Goal: Task Accomplishment & Management: Complete application form

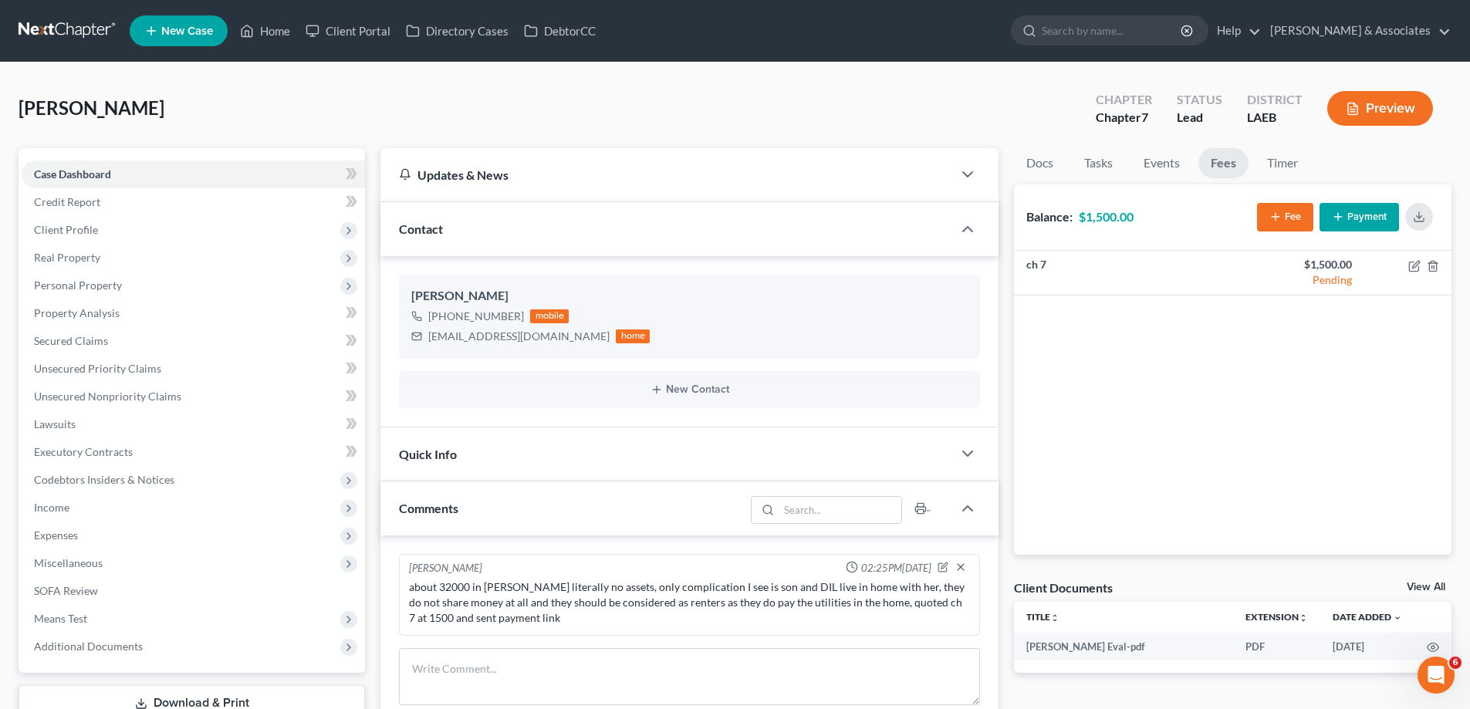
click at [194, 25] on span "New Case" at bounding box center [187, 31] width 52 height 12
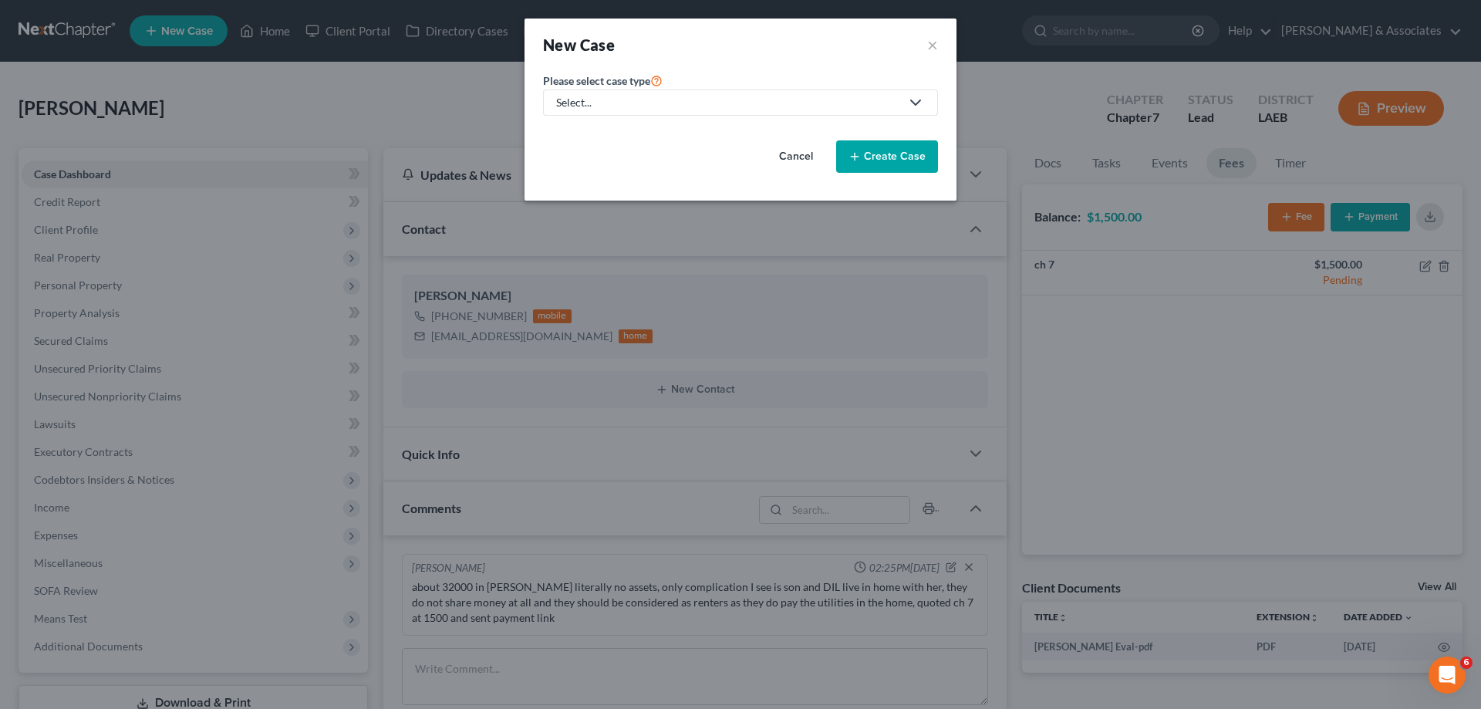
click at [727, 97] on div "Select..." at bounding box center [728, 102] width 344 height 15
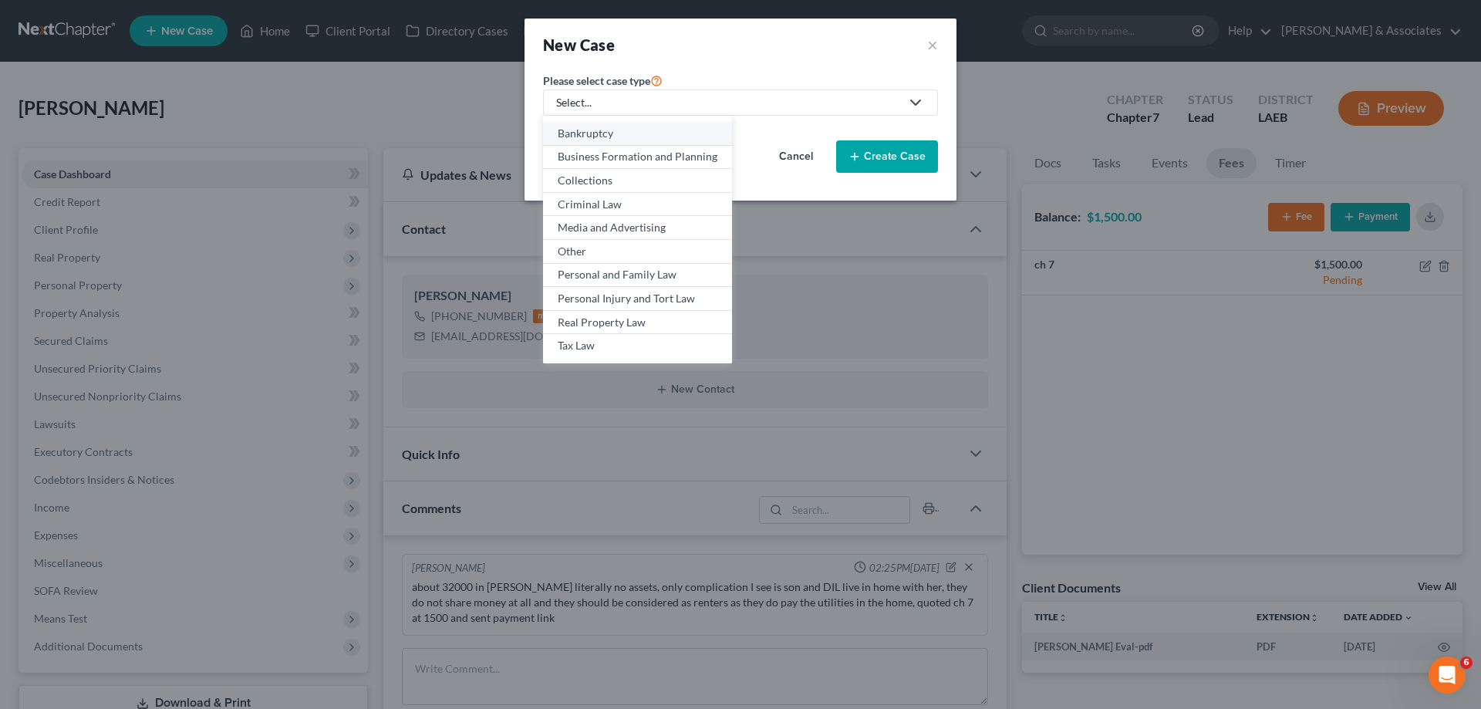
click at [622, 134] on div "Bankruptcy" at bounding box center [638, 133] width 160 height 15
select select "35"
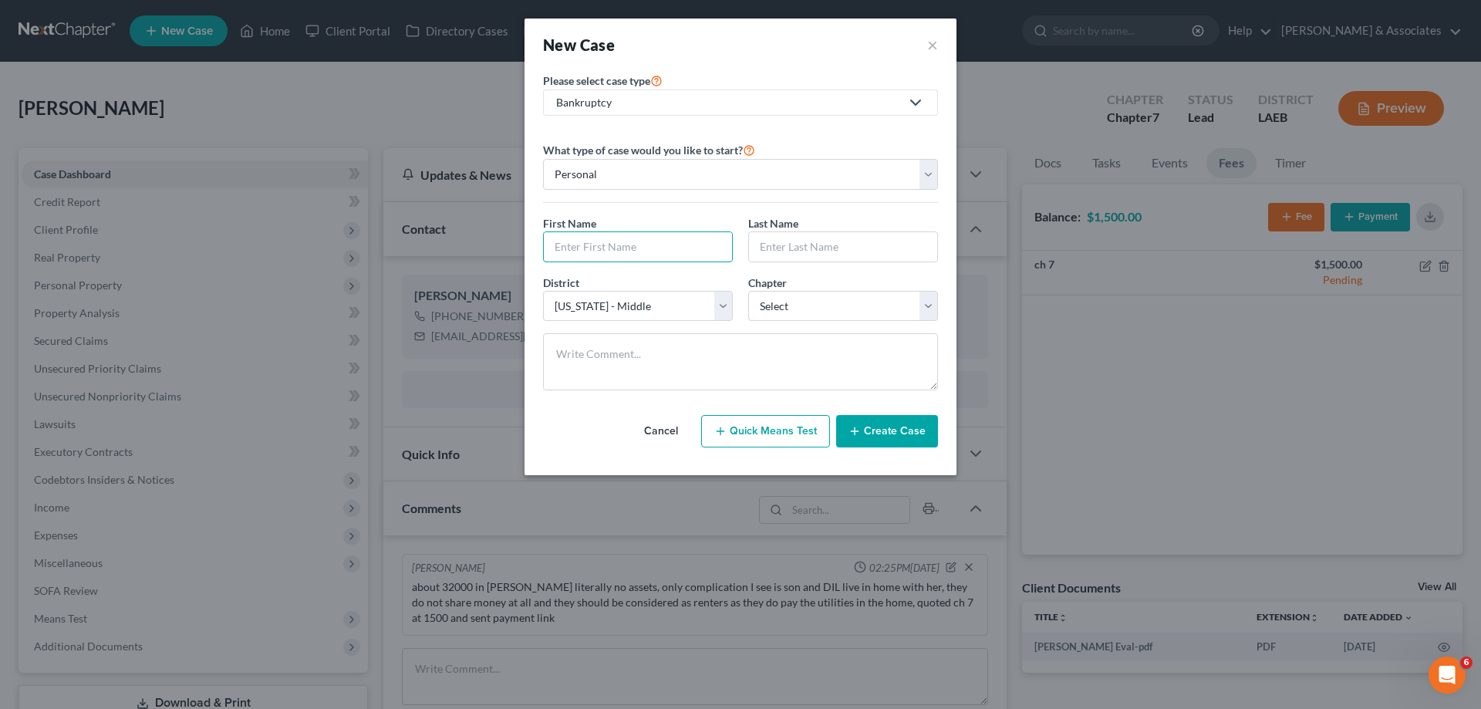
drag, startPoint x: 623, startPoint y: 256, endPoint x: 773, endPoint y: 208, distance: 157.1
click at [648, 250] on input "text" at bounding box center [638, 246] width 188 height 29
type input "Nakiara"
type input "[PERSON_NAME]"
select select "34"
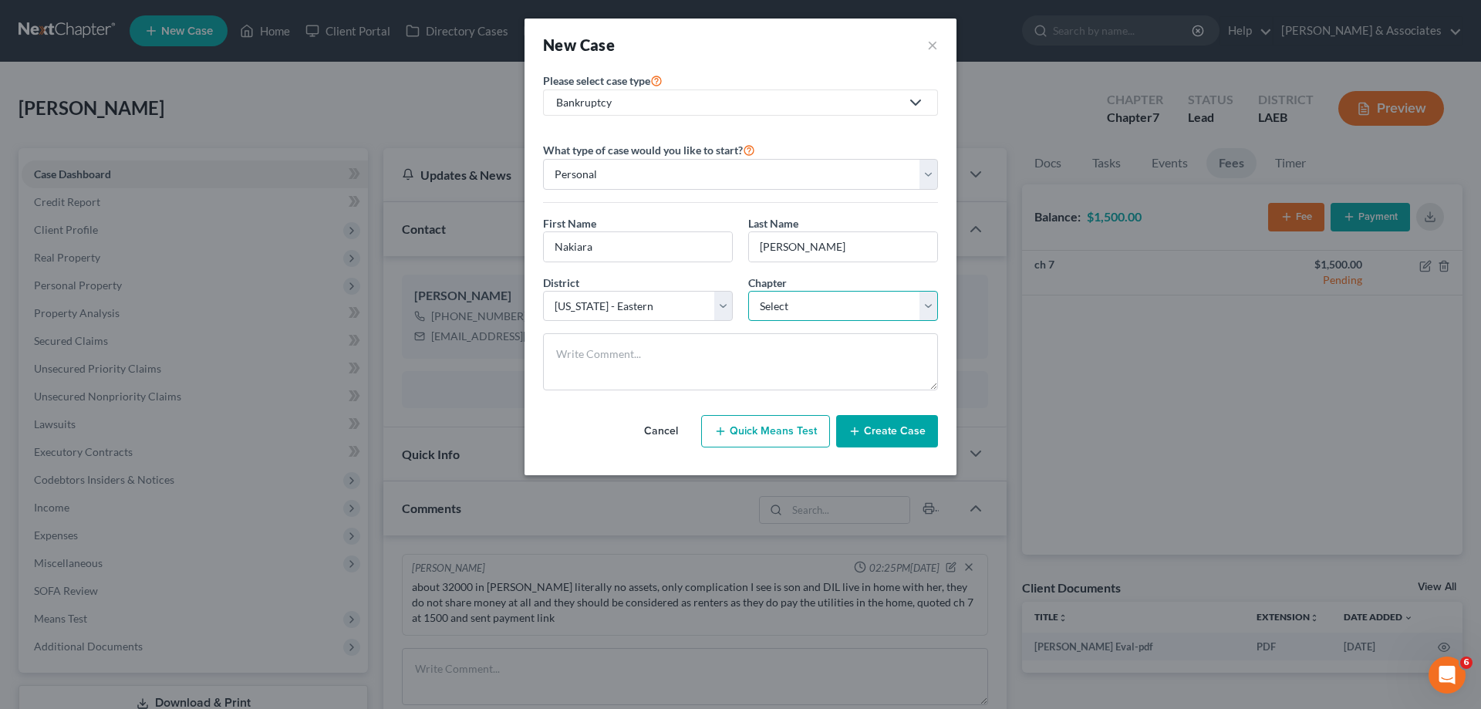
select select "0"
click at [865, 444] on button "Create Case" at bounding box center [887, 431] width 102 height 32
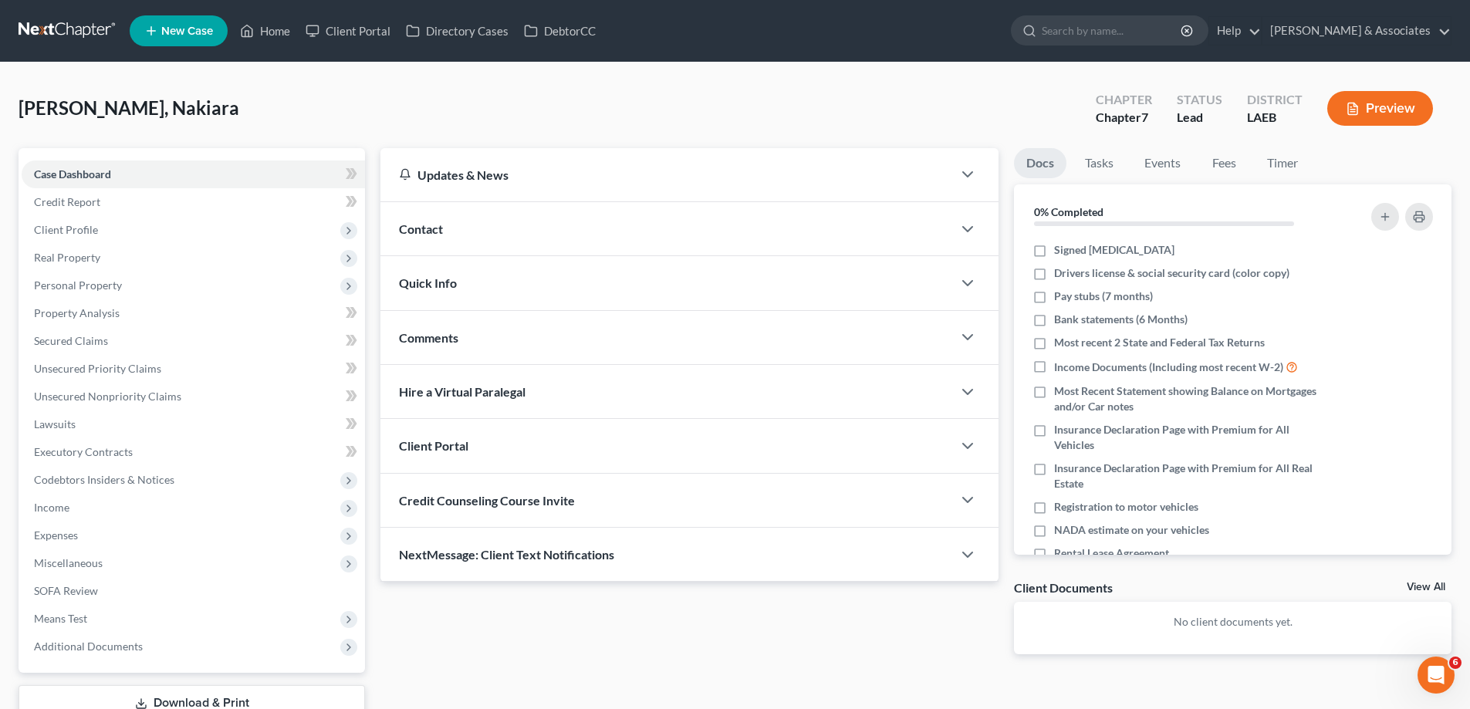
click at [579, 217] on div "Contact" at bounding box center [666, 228] width 572 height 53
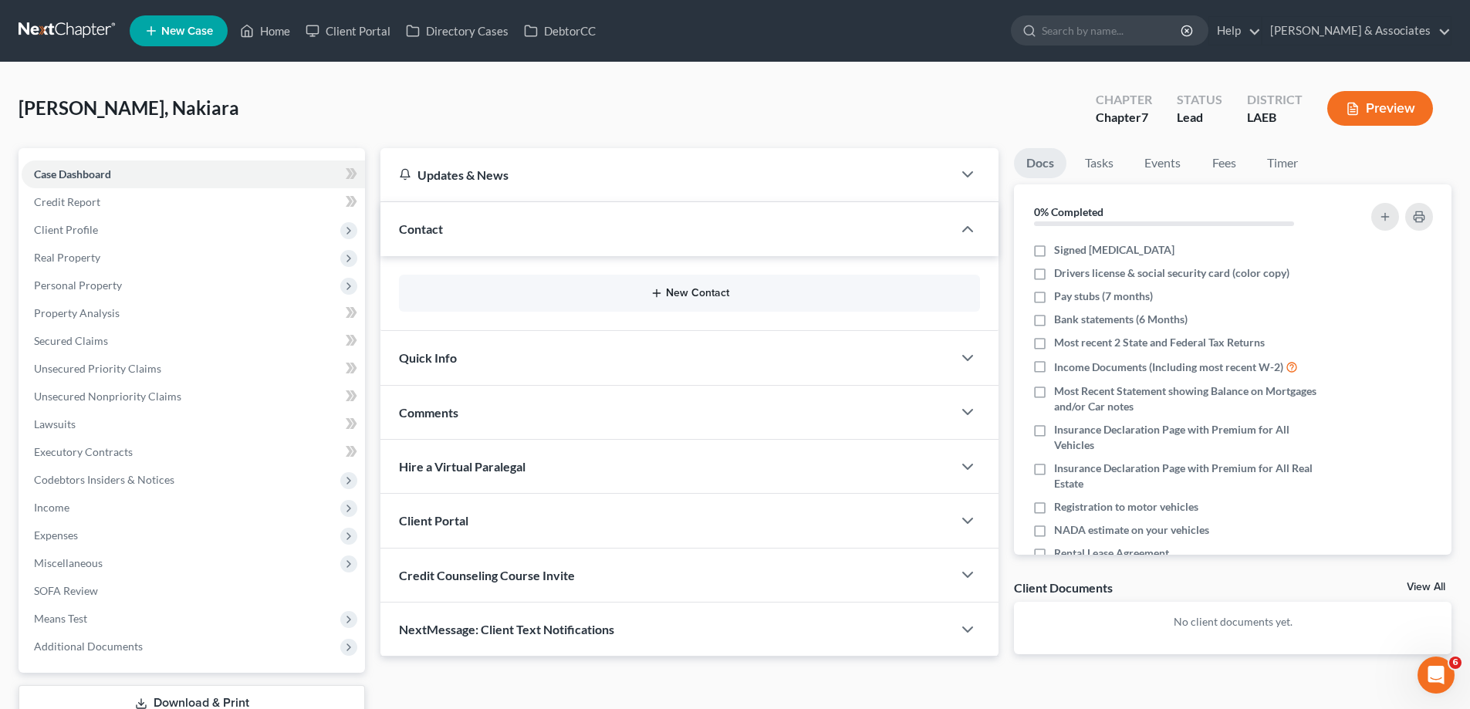
click at [687, 289] on button "New Contact" at bounding box center [689, 293] width 556 height 12
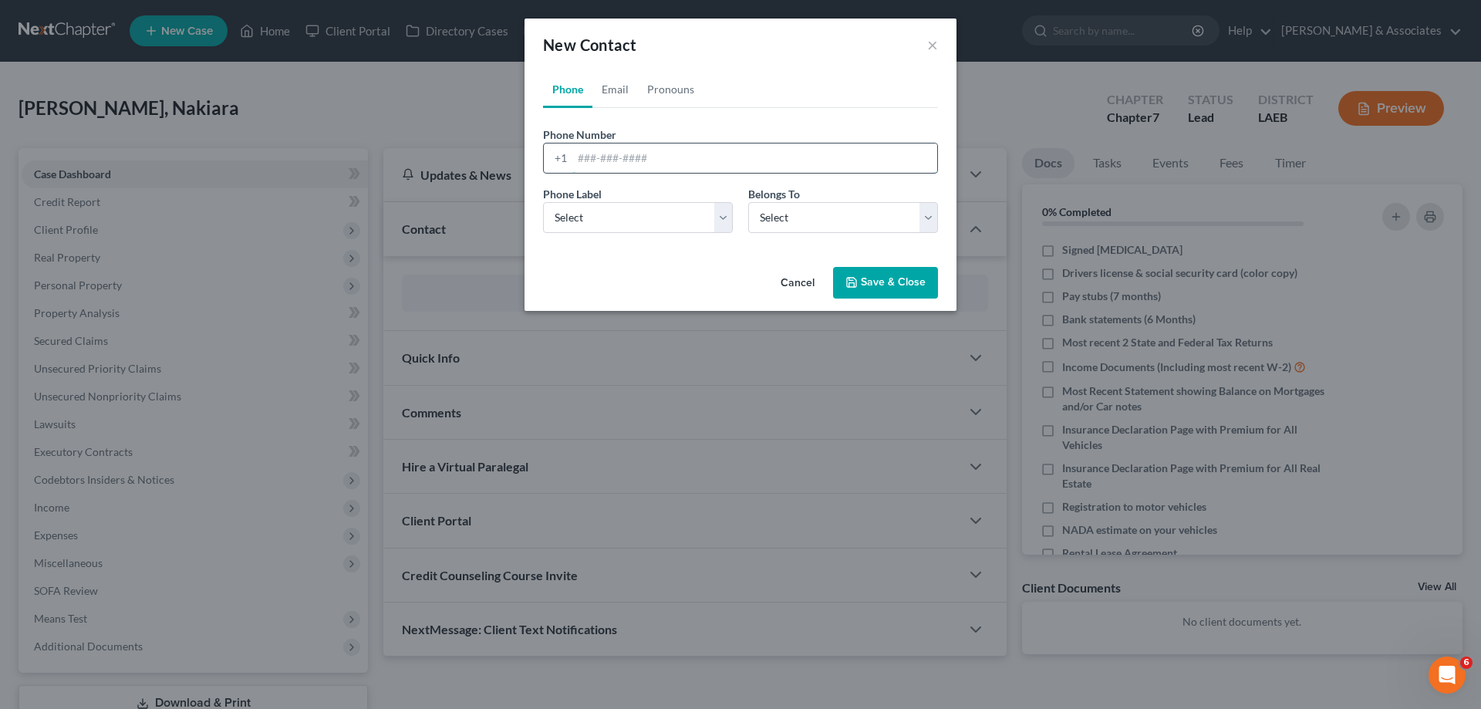
click at [659, 164] on input "tel" at bounding box center [754, 157] width 365 height 29
paste input "[PHONE_NUMBER]"
type input "[PHONE_NUMBER]"
click at [632, 227] on select "Select Mobile Home Work Other" at bounding box center [638, 217] width 190 height 31
select select "0"
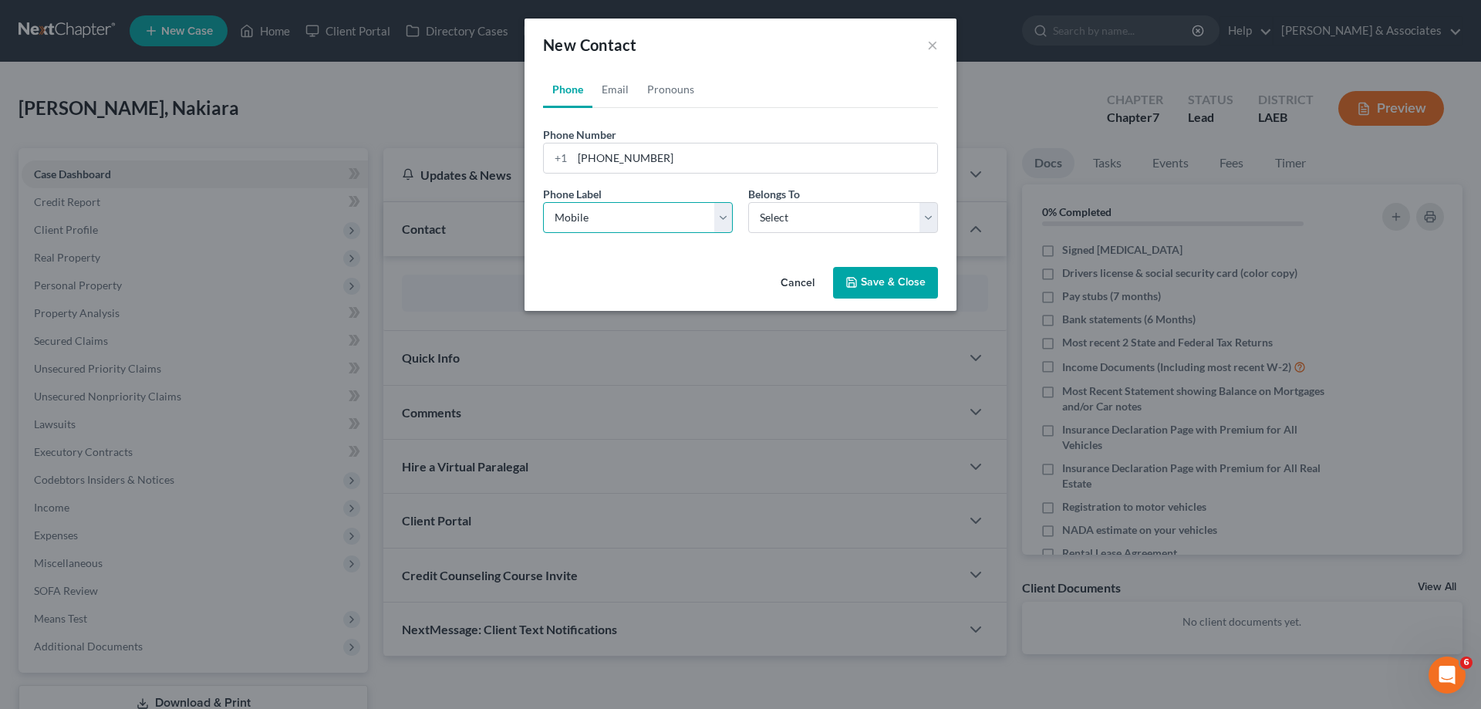
click at [543, 202] on select "Select Mobile Home Work Other" at bounding box center [638, 217] width 190 height 31
drag, startPoint x: 847, startPoint y: 214, endPoint x: 816, endPoint y: 231, distance: 35.6
click at [847, 214] on select "Select Client Other" at bounding box center [843, 217] width 190 height 31
select select "0"
click at [748, 202] on select "Select Client Other" at bounding box center [843, 217] width 190 height 31
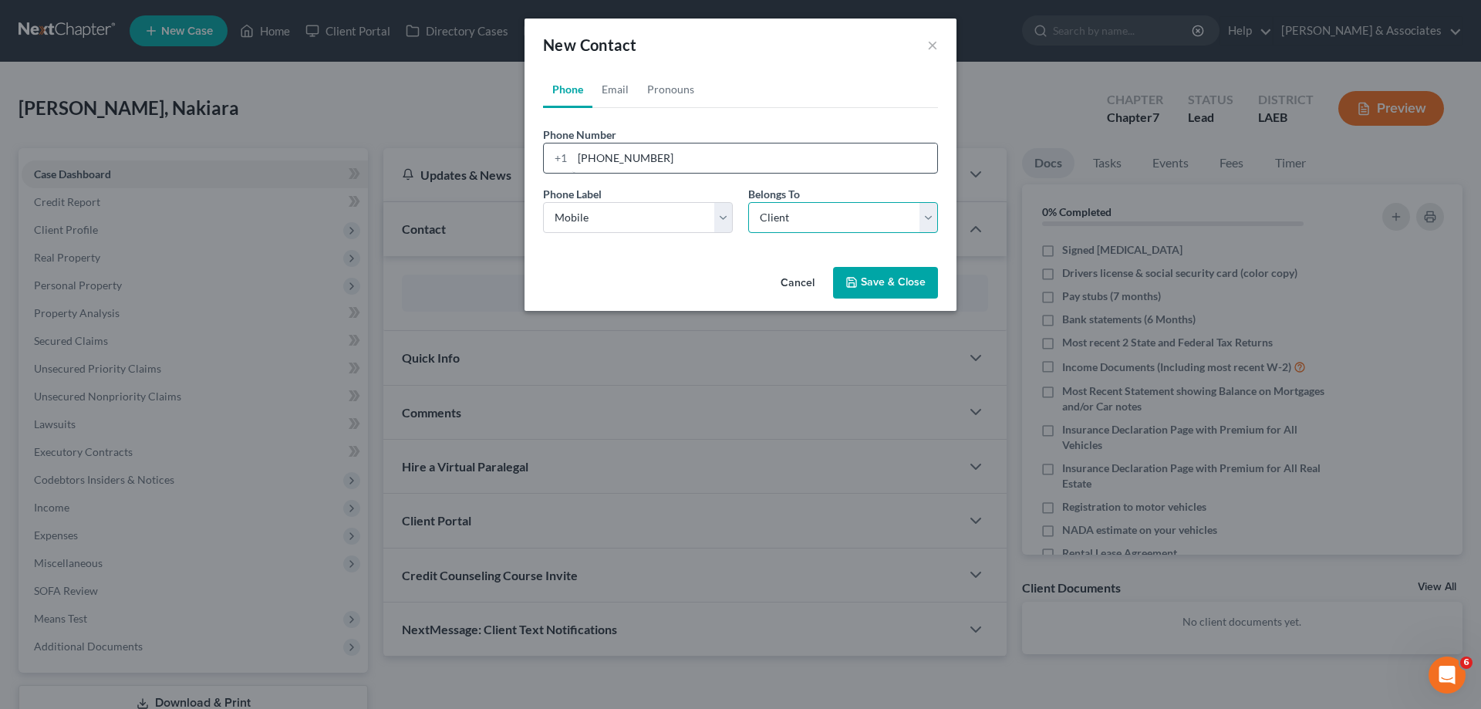
select select "0"
click at [603, 88] on link "Email" at bounding box center [615, 89] width 46 height 37
drag, startPoint x: 638, startPoint y: 149, endPoint x: 582, endPoint y: 197, distance: 73.3
click at [638, 149] on input "email" at bounding box center [754, 157] width 365 height 29
paste input "[EMAIL_ADDRESS][DOMAIN_NAME]"
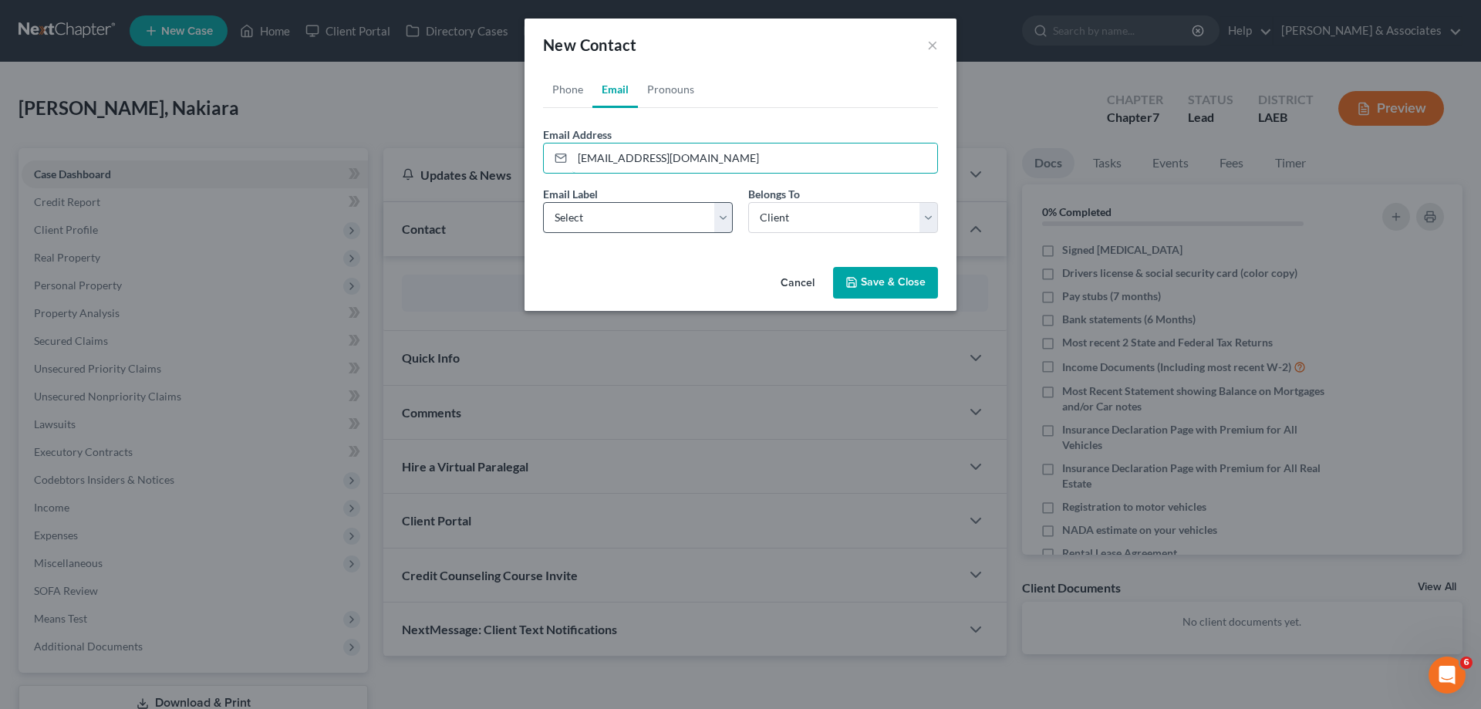
type input "[EMAIL_ADDRESS][DOMAIN_NAME]"
click at [586, 231] on select "Select Home Work Other" at bounding box center [638, 217] width 190 height 31
select select "0"
click at [543, 202] on select "Select Home Work Other" at bounding box center [638, 217] width 190 height 31
click at [848, 228] on select "Select Client Other" at bounding box center [843, 217] width 190 height 31
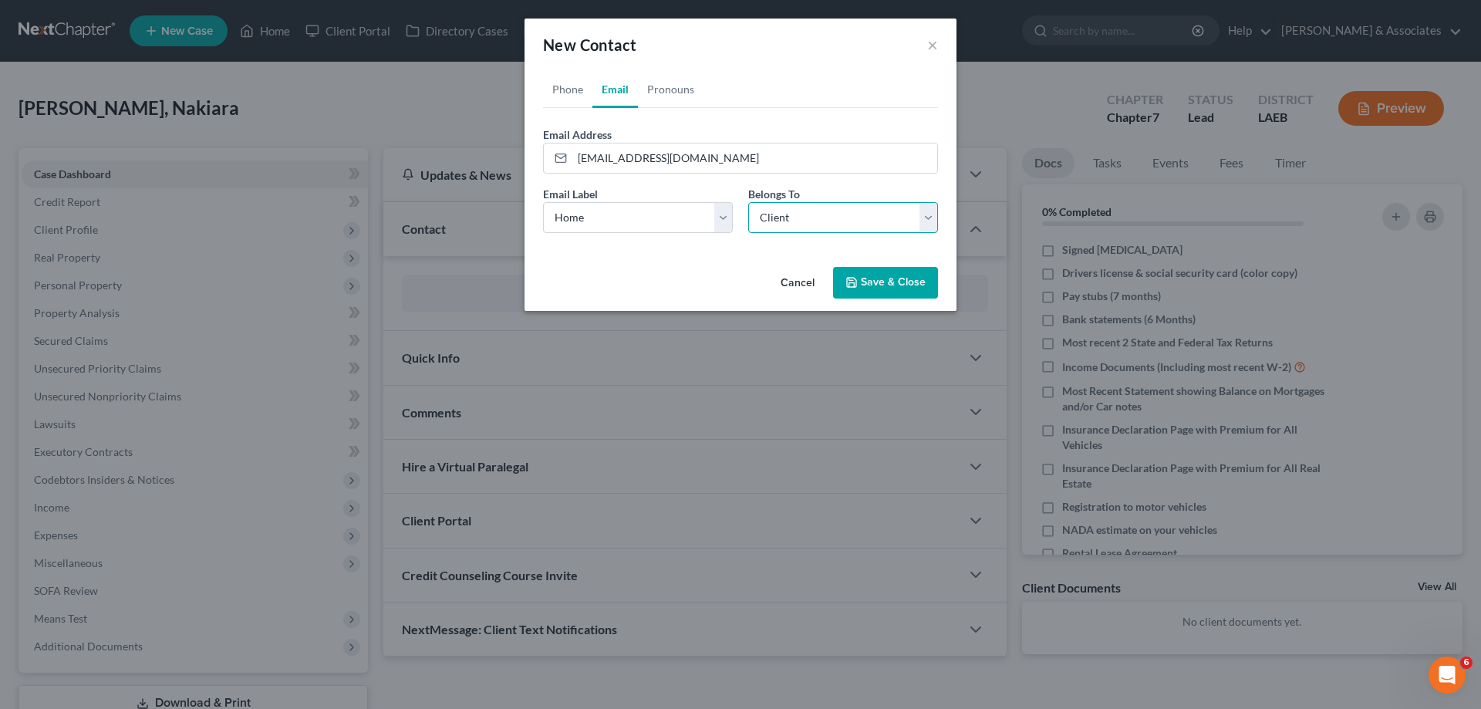
click at [848, 228] on select "Select Client Other" at bounding box center [843, 217] width 190 height 31
click at [889, 286] on button "Save & Close" at bounding box center [885, 283] width 105 height 32
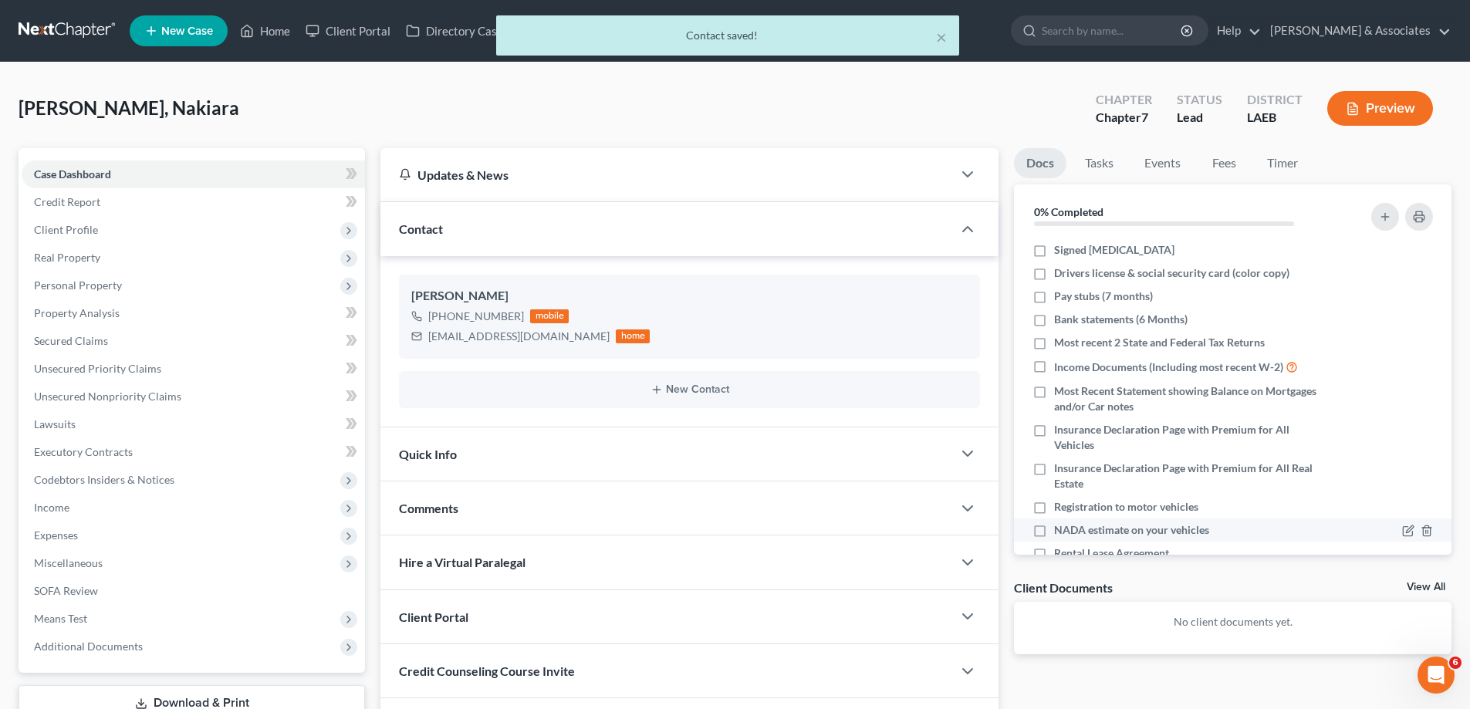
click at [548, 505] on div "Comments" at bounding box center [666, 507] width 572 height 53
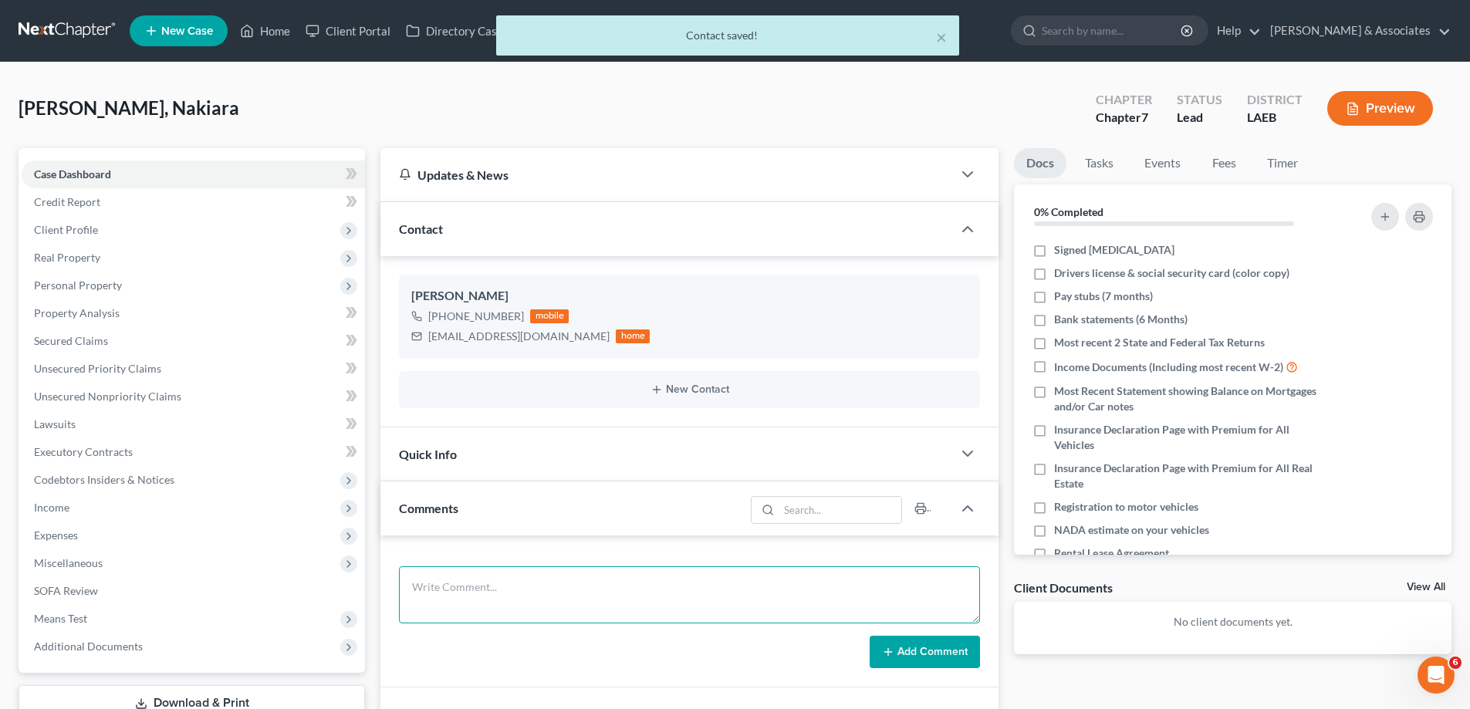
click at [426, 593] on textarea at bounding box center [689, 594] width 581 height 57
paste textarea "Did eval with [PERSON_NAME], she's aware of 3000 in [PERSON_NAME].... had a rep…"
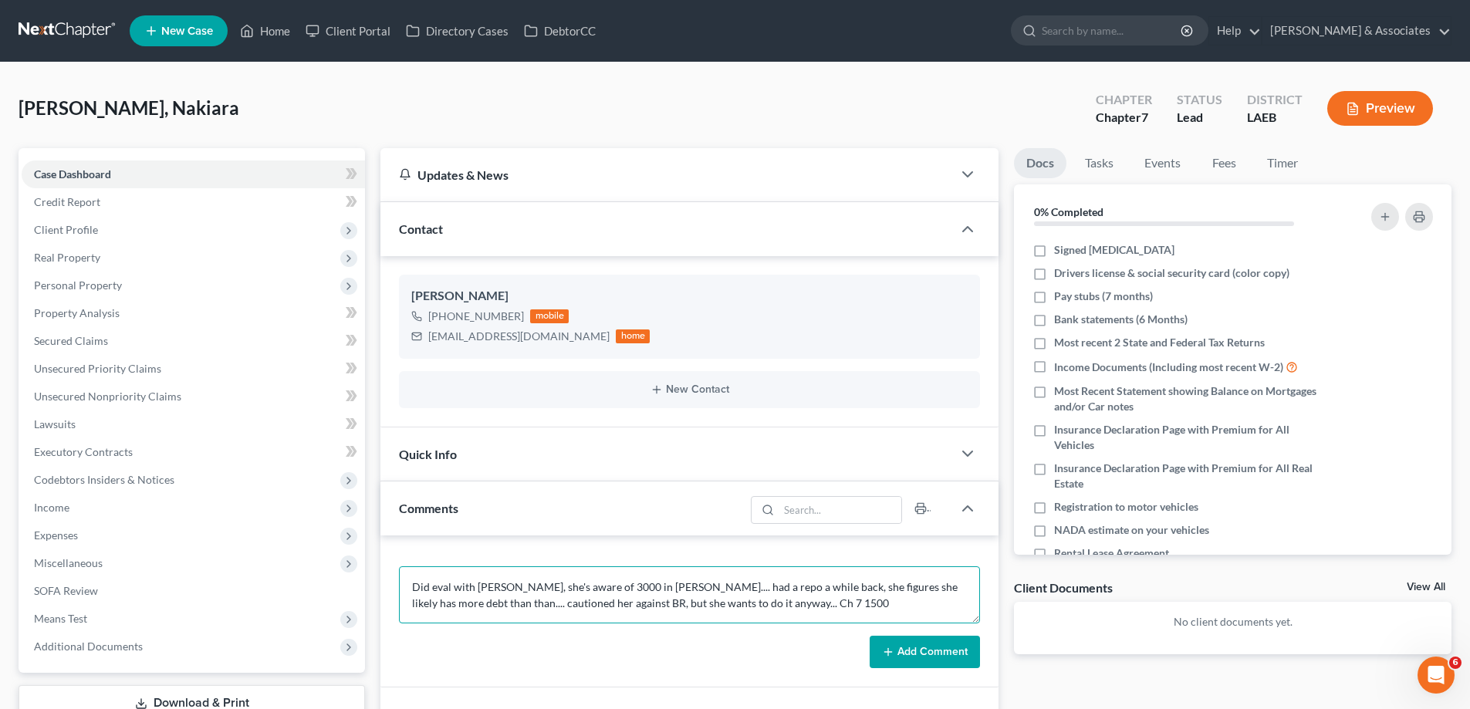
type textarea "Did eval with [PERSON_NAME], she's aware of 3000 in [PERSON_NAME].... had a rep…"
click at [922, 643] on button "Add Comment" at bounding box center [924, 652] width 110 height 32
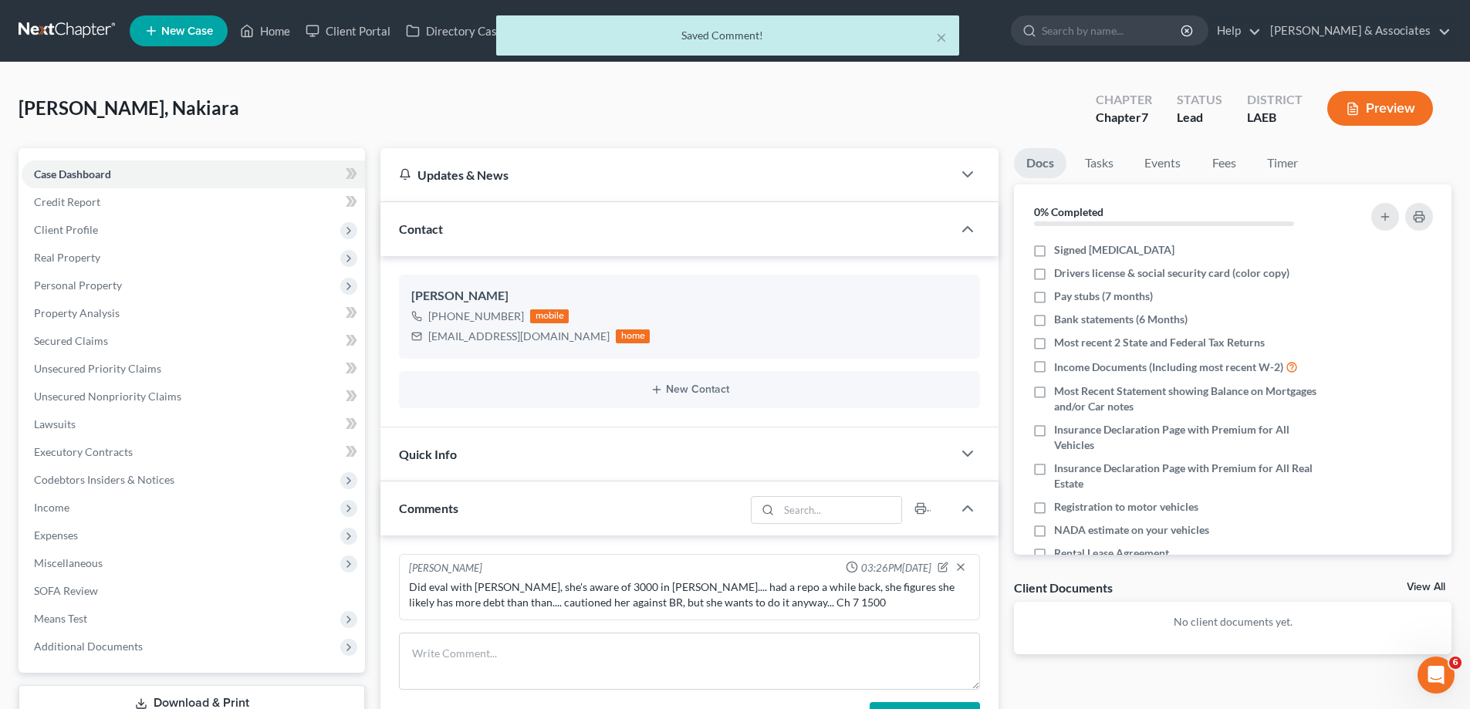
click at [1419, 586] on link "View All" at bounding box center [1425, 587] width 39 height 11
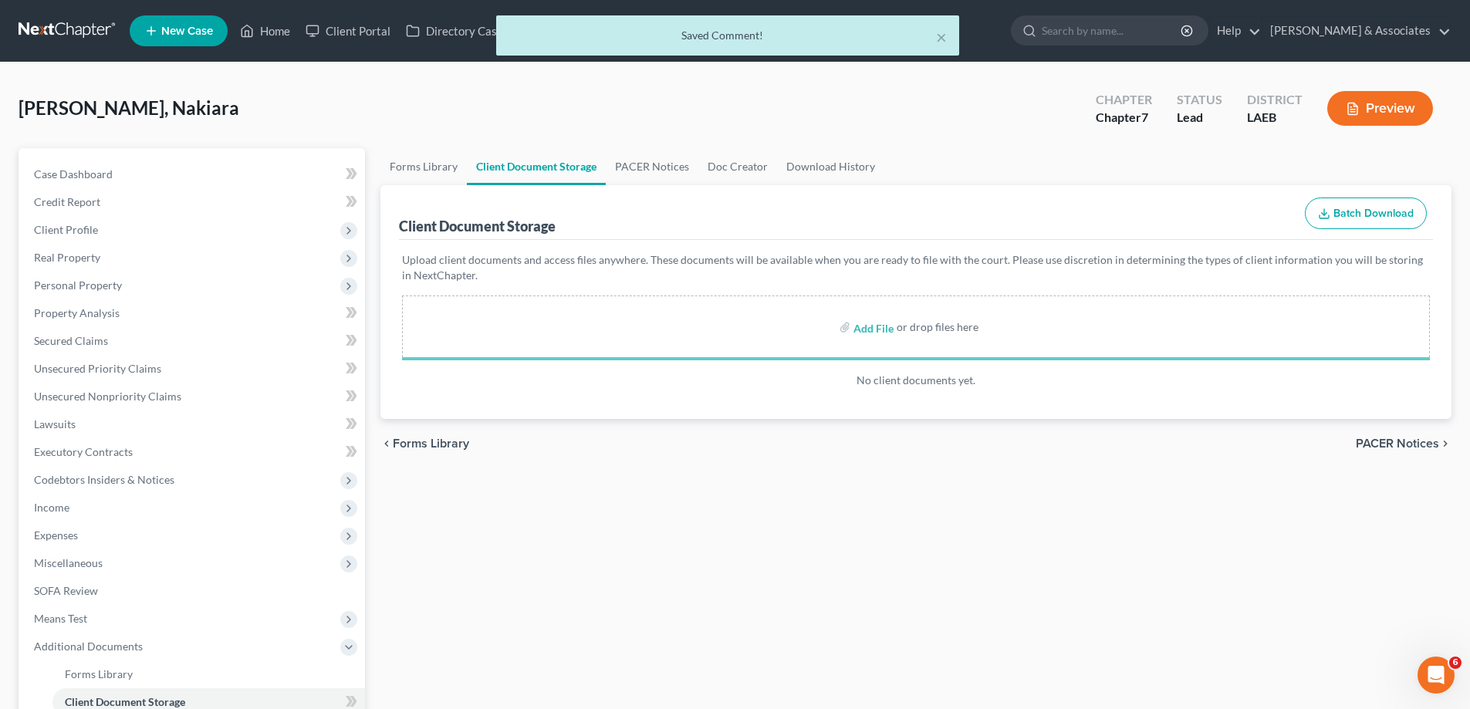
click at [105, 158] on div "Case Dashboard Payments Invoices Payments Payments Credit Report Client Profile…" at bounding box center [192, 479] width 346 height 663
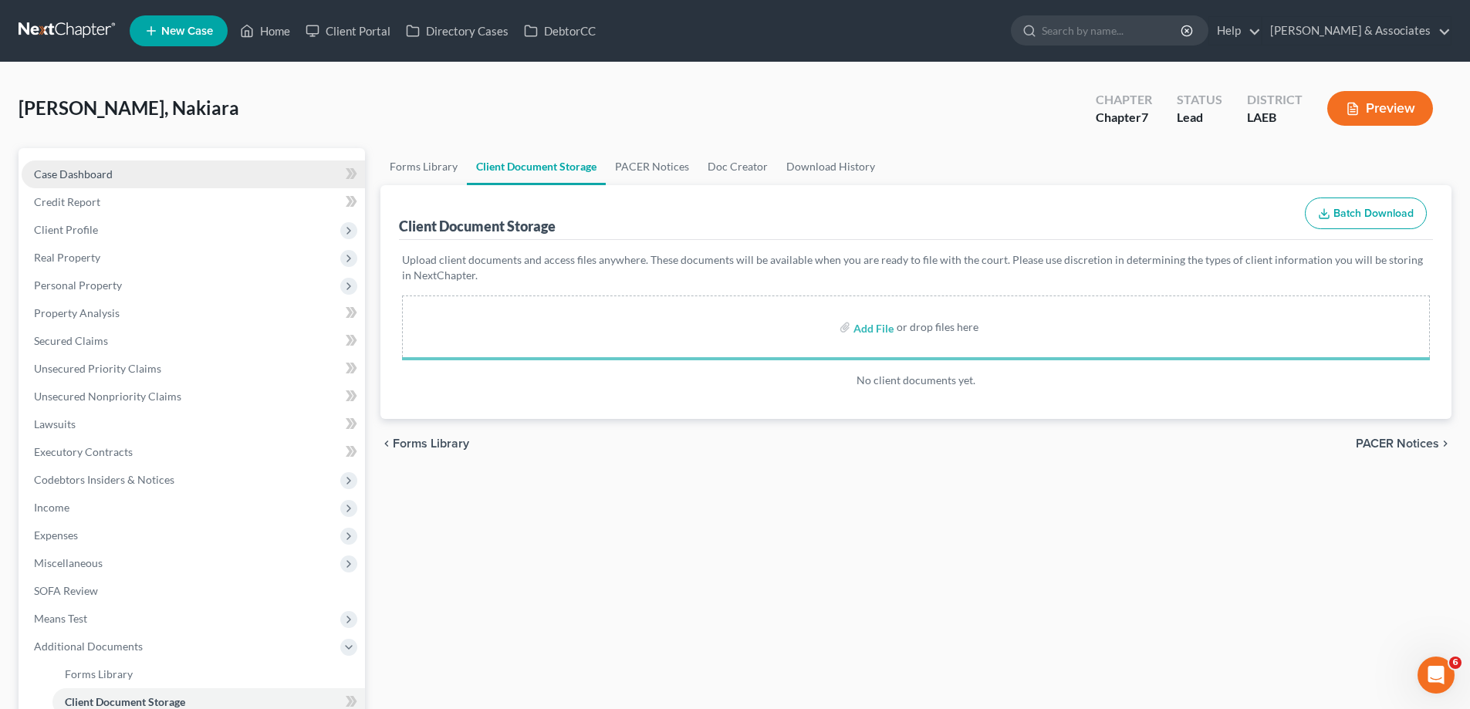
click at [101, 167] on span "Case Dashboard" at bounding box center [73, 173] width 79 height 13
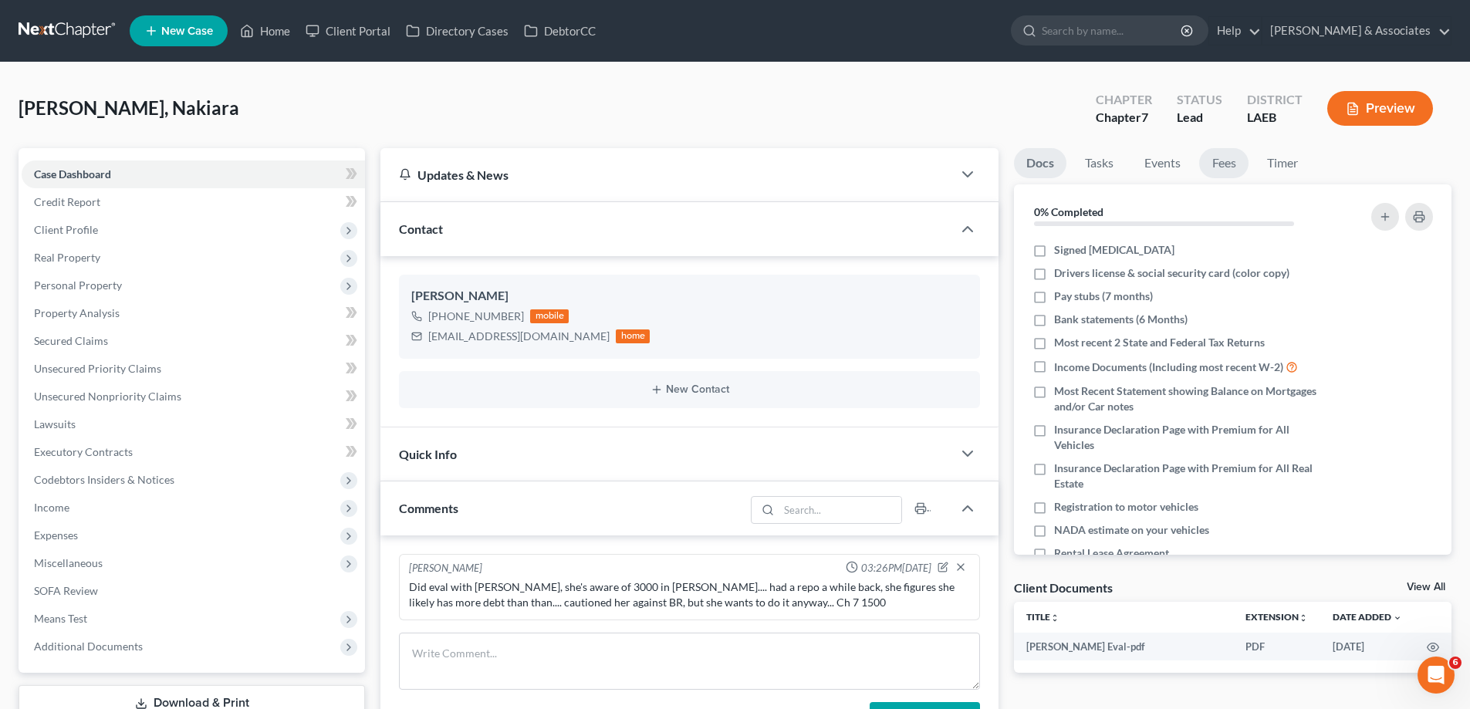
click at [1222, 157] on link "Fees" at bounding box center [1223, 163] width 49 height 30
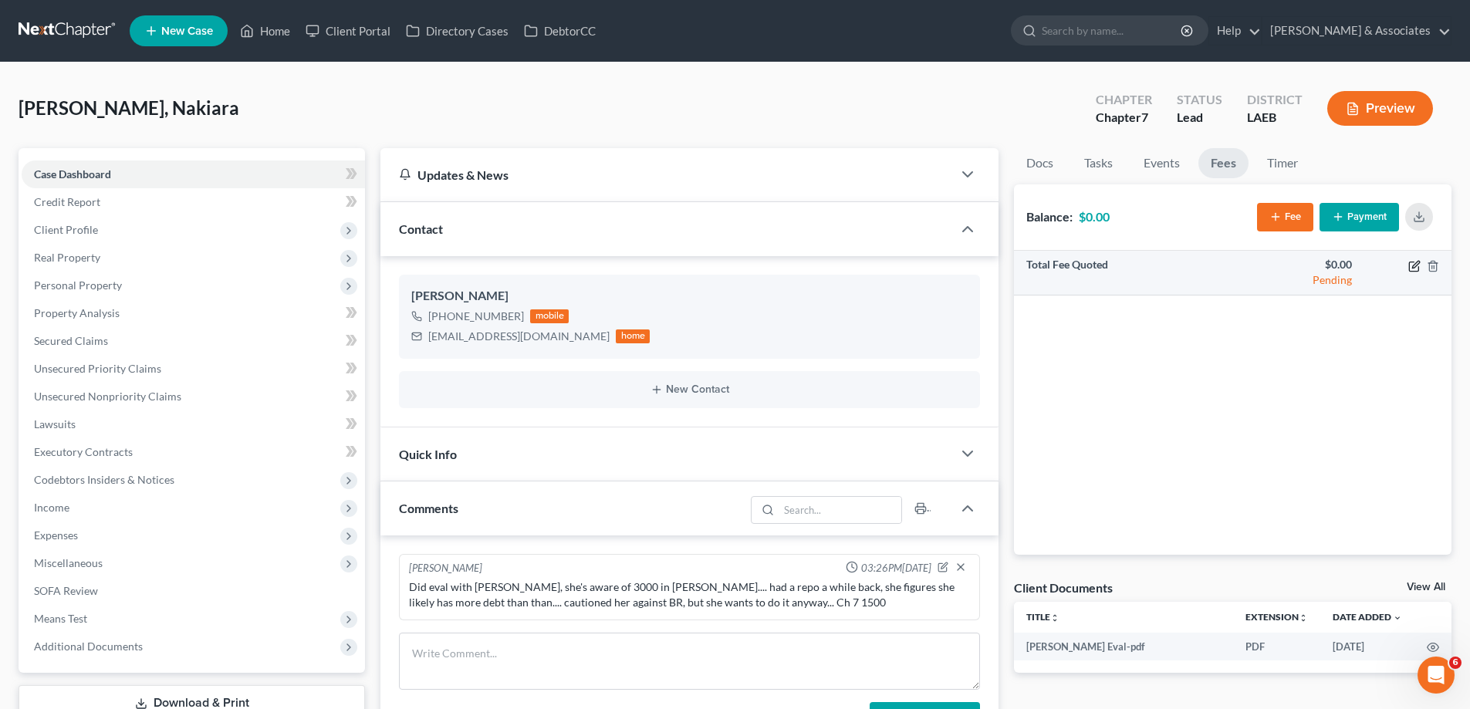
click at [1413, 268] on icon "button" at bounding box center [1414, 266] width 12 height 12
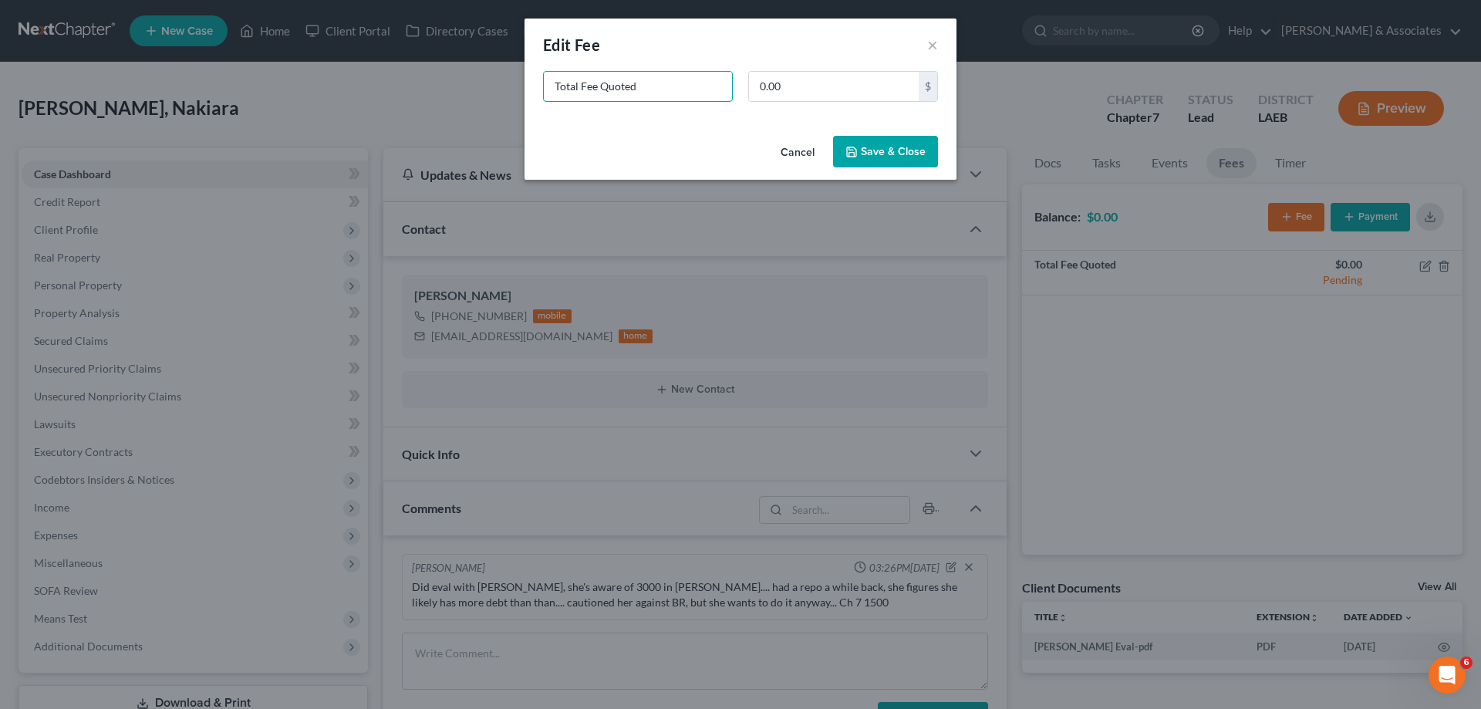
drag, startPoint x: 675, startPoint y: 89, endPoint x: 221, endPoint y: 56, distance: 454.8
click at [214, 55] on div "New Fee Edit Fee × Total Fee Quoted 0.00 $ Cancel Save & Close" at bounding box center [740, 354] width 1481 height 709
type input "ch 7"
type input "1,500"
click at [894, 163] on button "Save & Close" at bounding box center [885, 152] width 105 height 32
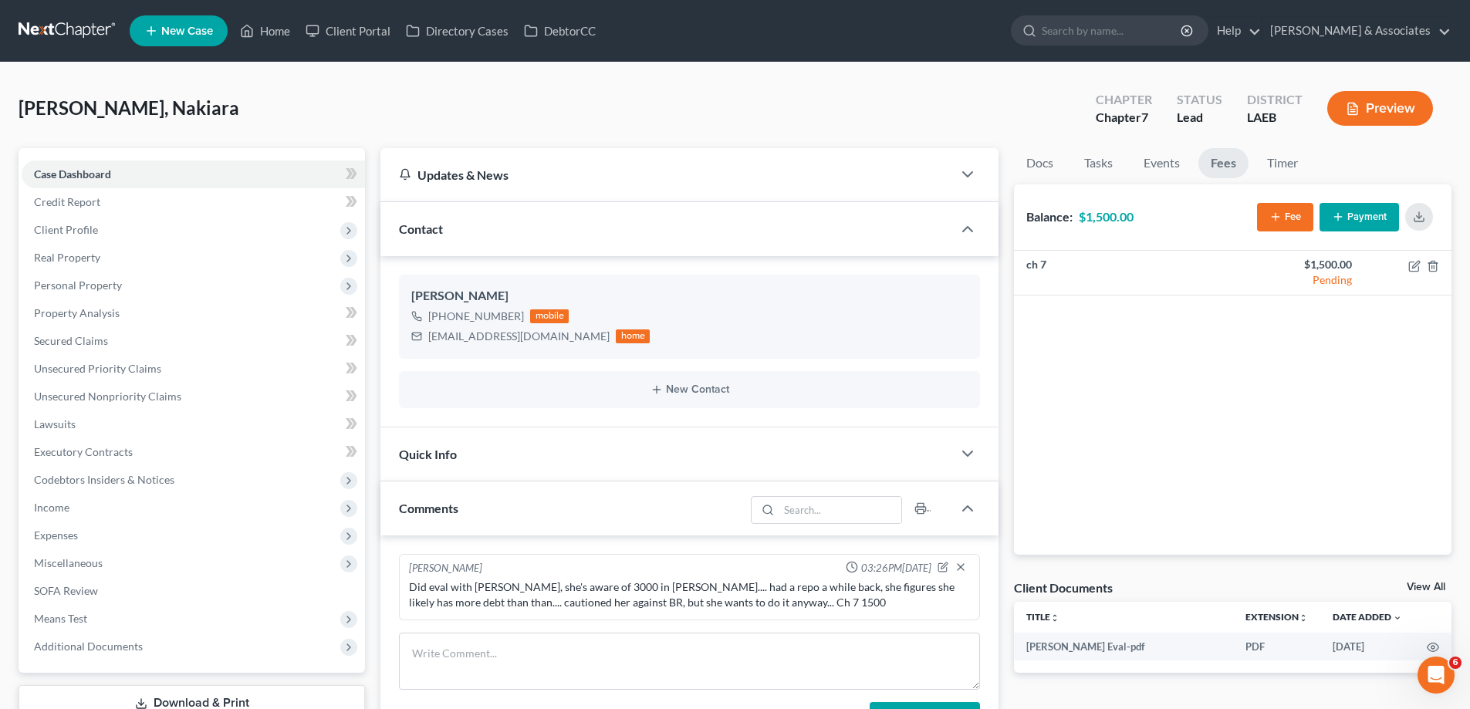
click at [157, 24] on icon at bounding box center [151, 31] width 14 height 19
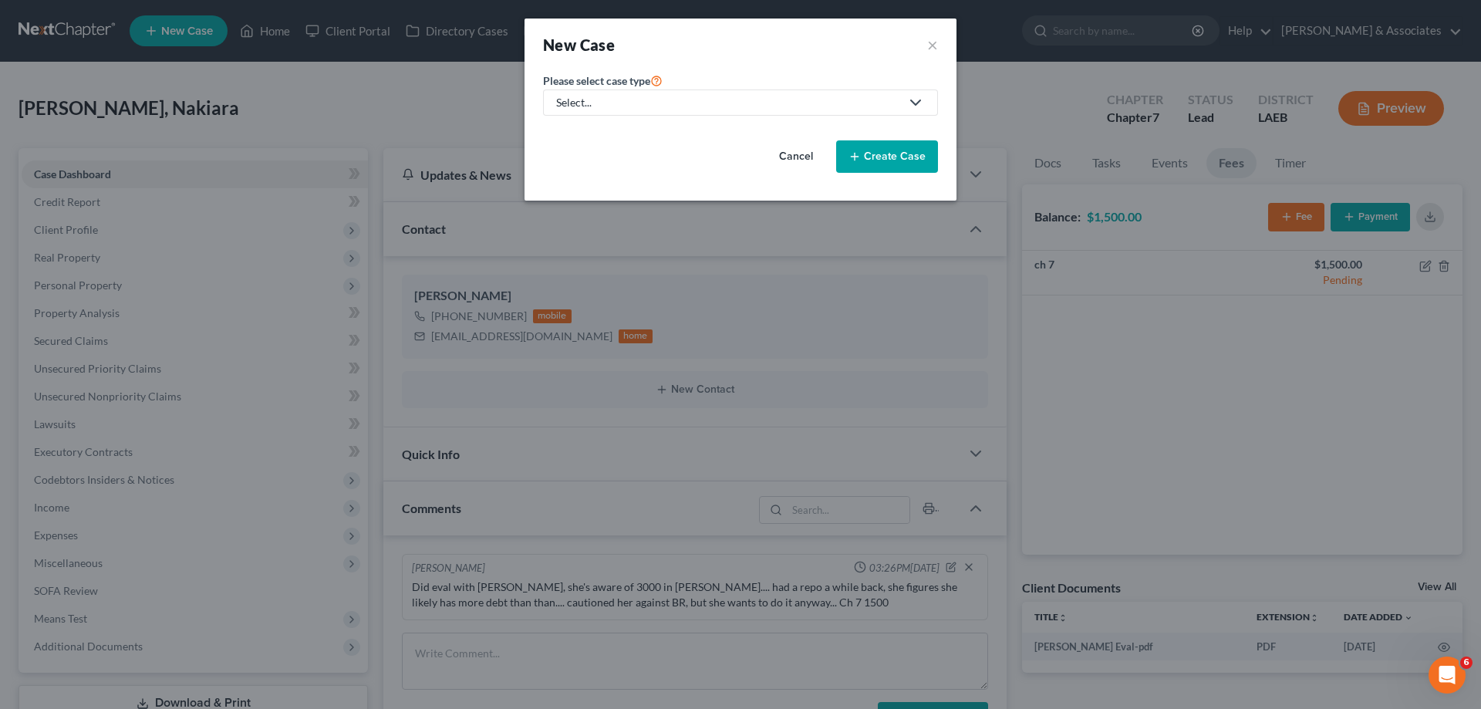
click at [633, 109] on div "Select..." at bounding box center [728, 102] width 344 height 15
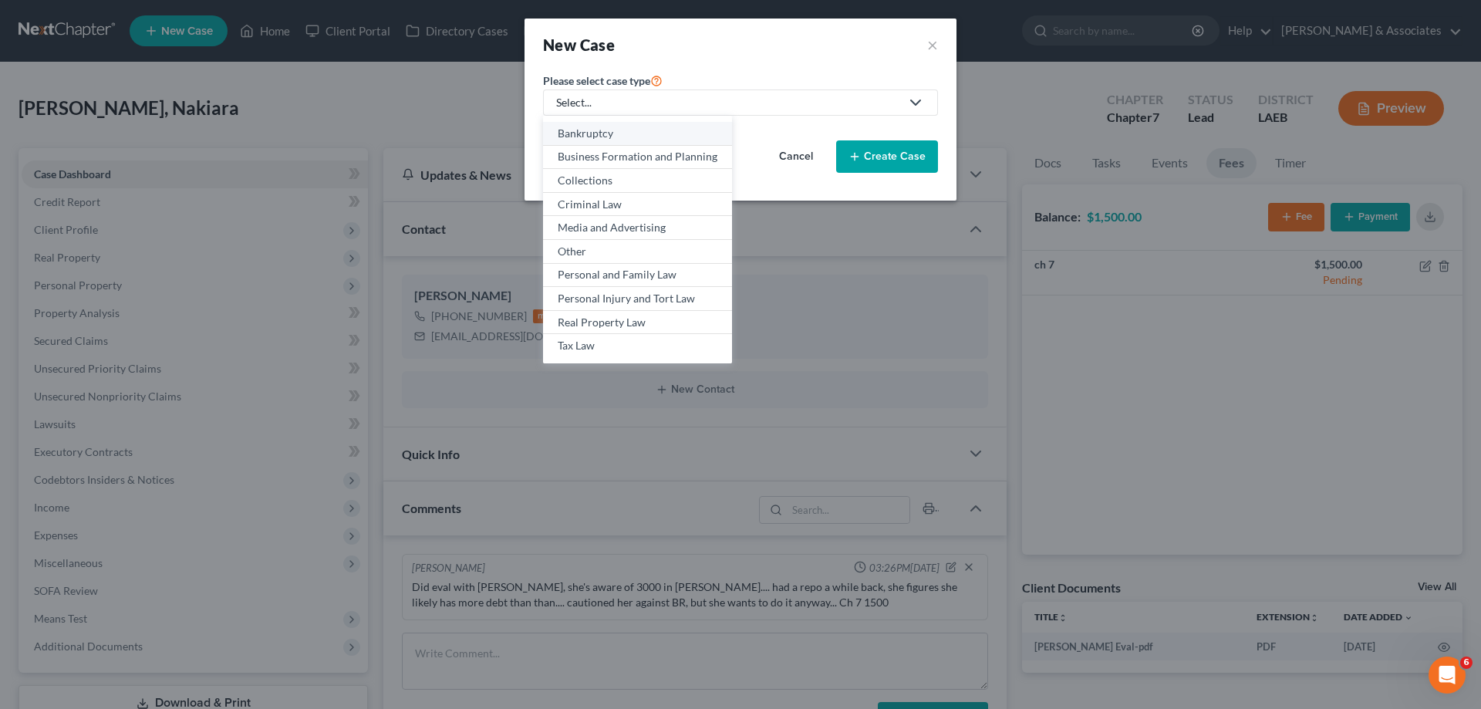
click at [609, 135] on div "Bankruptcy" at bounding box center [638, 133] width 160 height 15
select select "35"
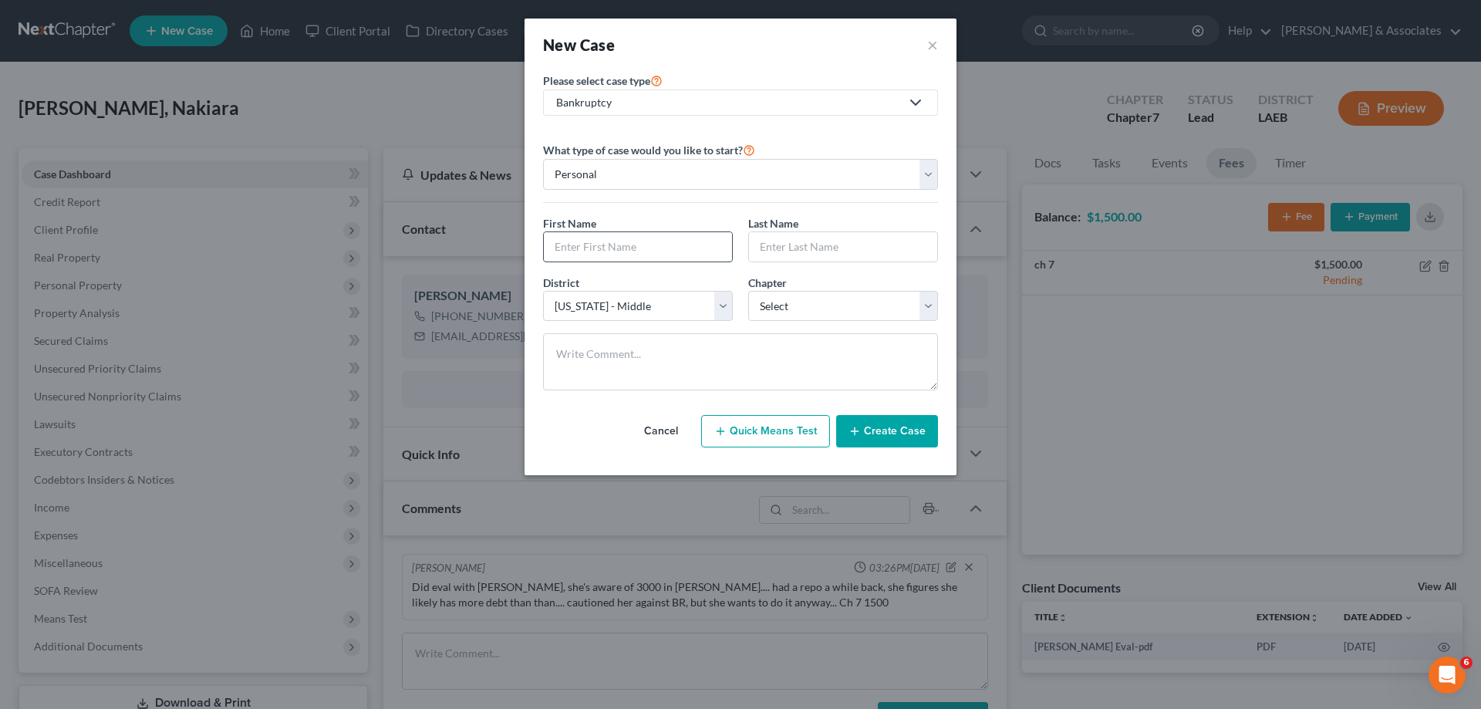
click at [631, 241] on input "text" at bounding box center [638, 246] width 188 height 29
type input "[PERSON_NAME] and [PERSON_NAME]"
click at [847, 246] on input "text" at bounding box center [843, 246] width 188 height 29
type input "[PERSON_NAME]"
click at [877, 322] on div "District * Select [US_STATE] - [GEOGRAPHIC_DATA] [US_STATE] - [GEOGRAPHIC_DATA]…" at bounding box center [740, 304] width 410 height 59
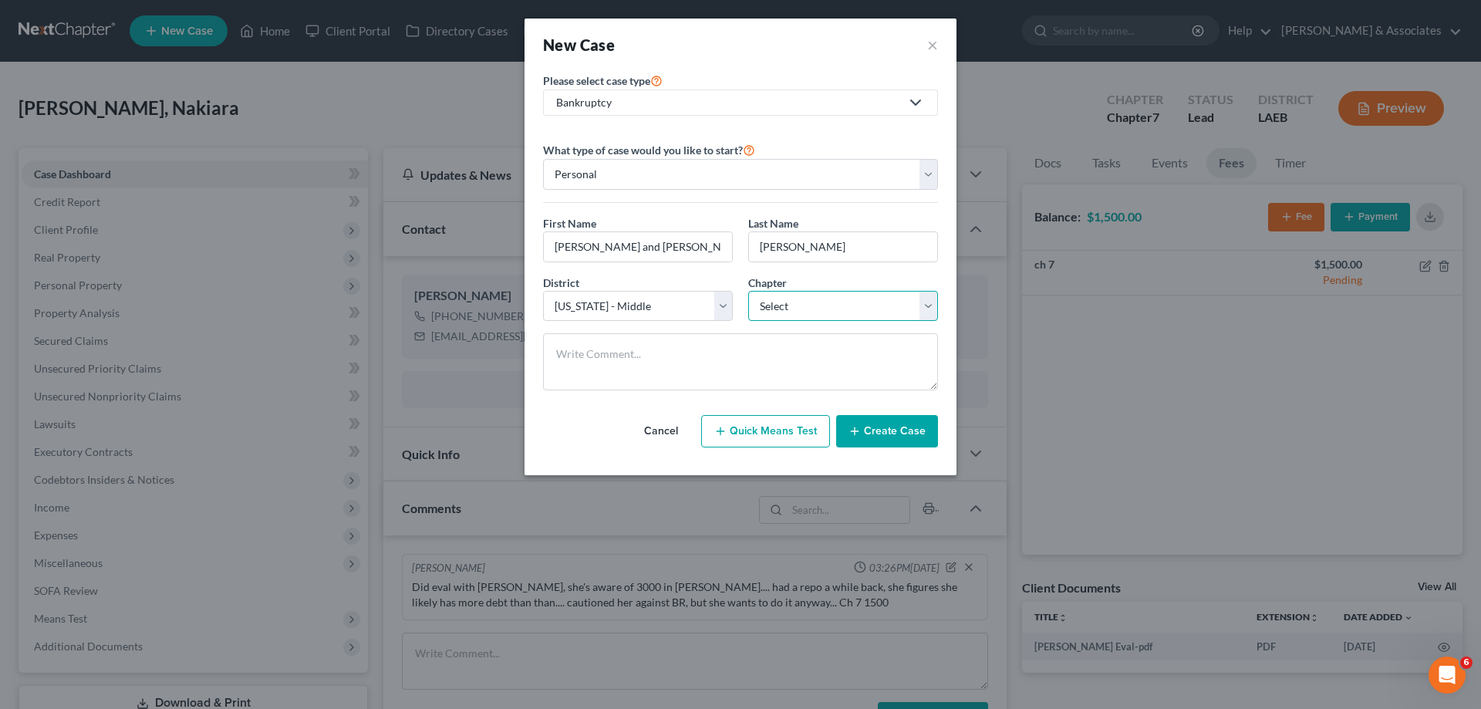
click at [855, 302] on select "Select 7 11 12 13" at bounding box center [843, 306] width 190 height 31
select select "0"
click at [748, 291] on select "Select 7 11 12 13" at bounding box center [843, 306] width 190 height 31
click at [878, 425] on button "Create Case" at bounding box center [887, 431] width 102 height 32
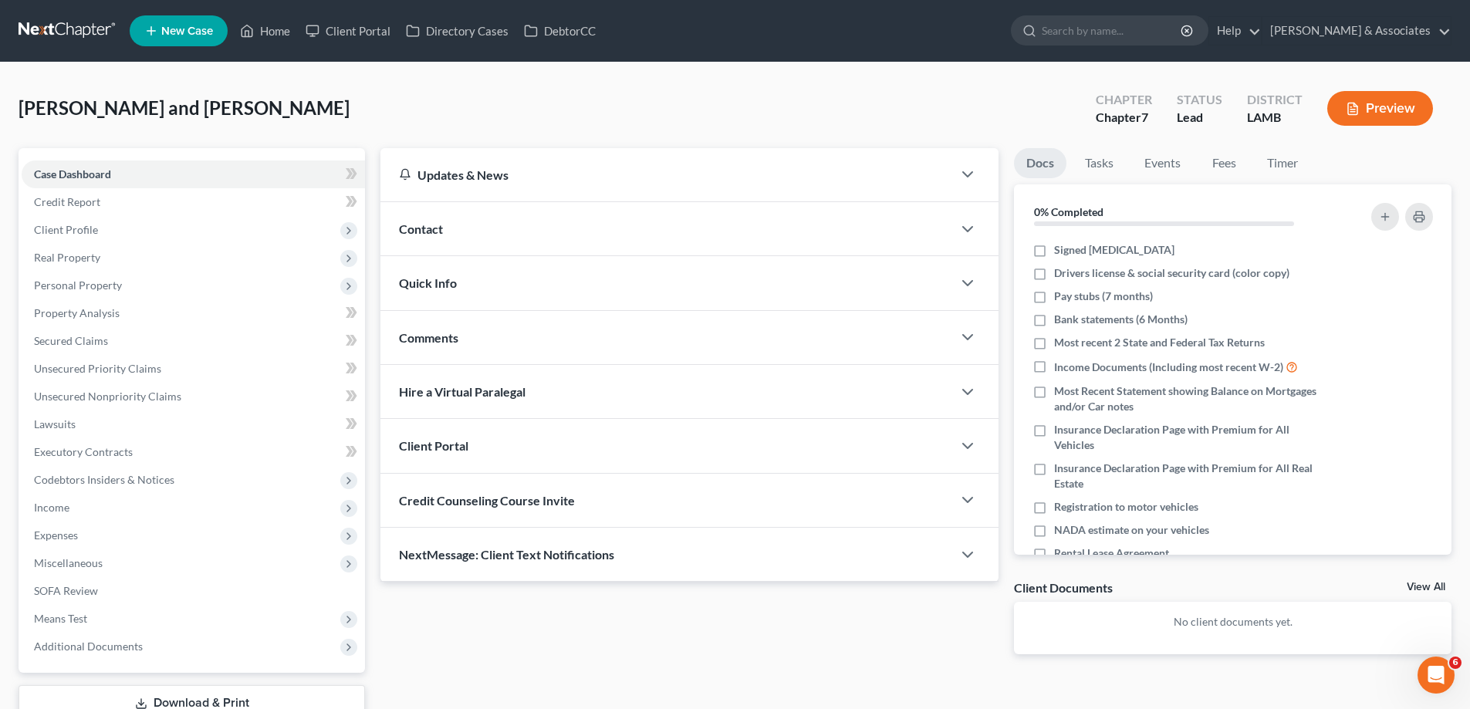
click at [659, 234] on div "Contact" at bounding box center [666, 228] width 572 height 53
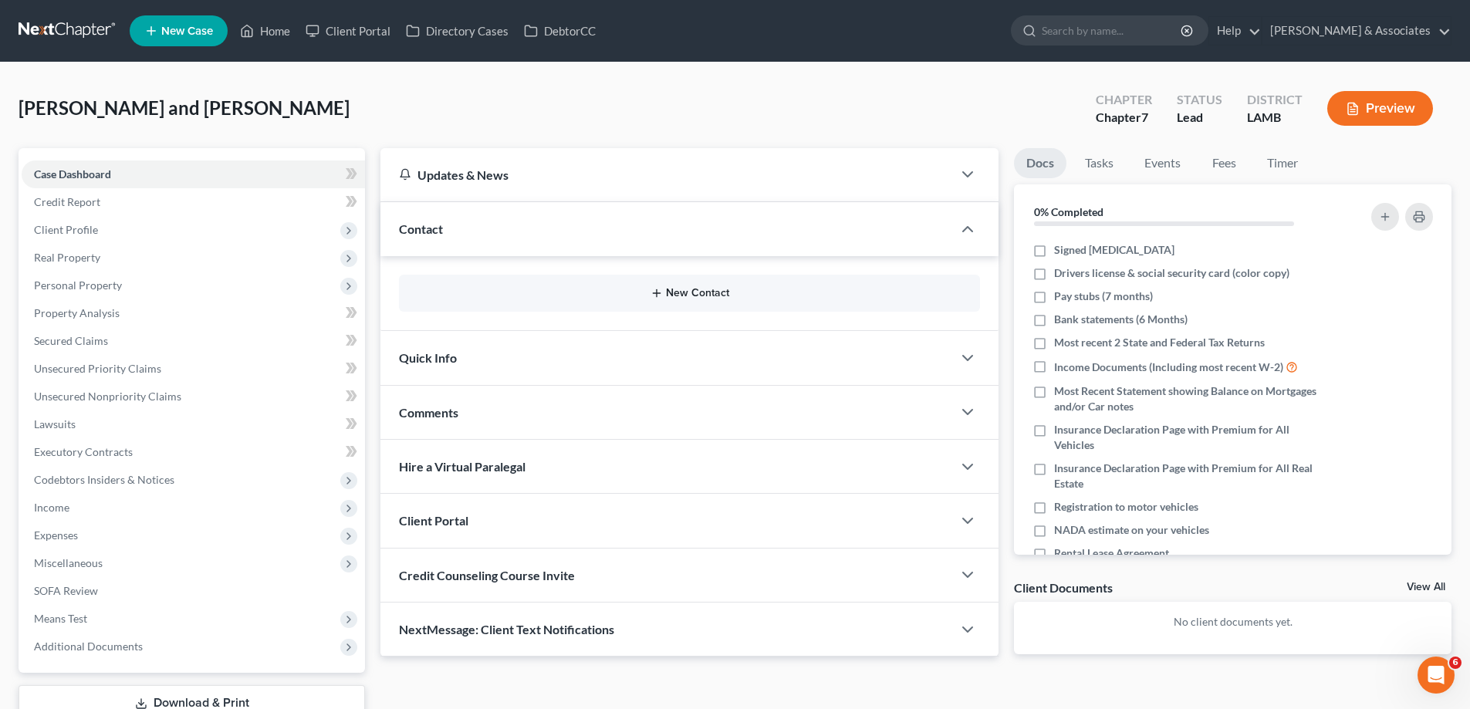
click at [639, 295] on button "New Contact" at bounding box center [689, 293] width 556 height 12
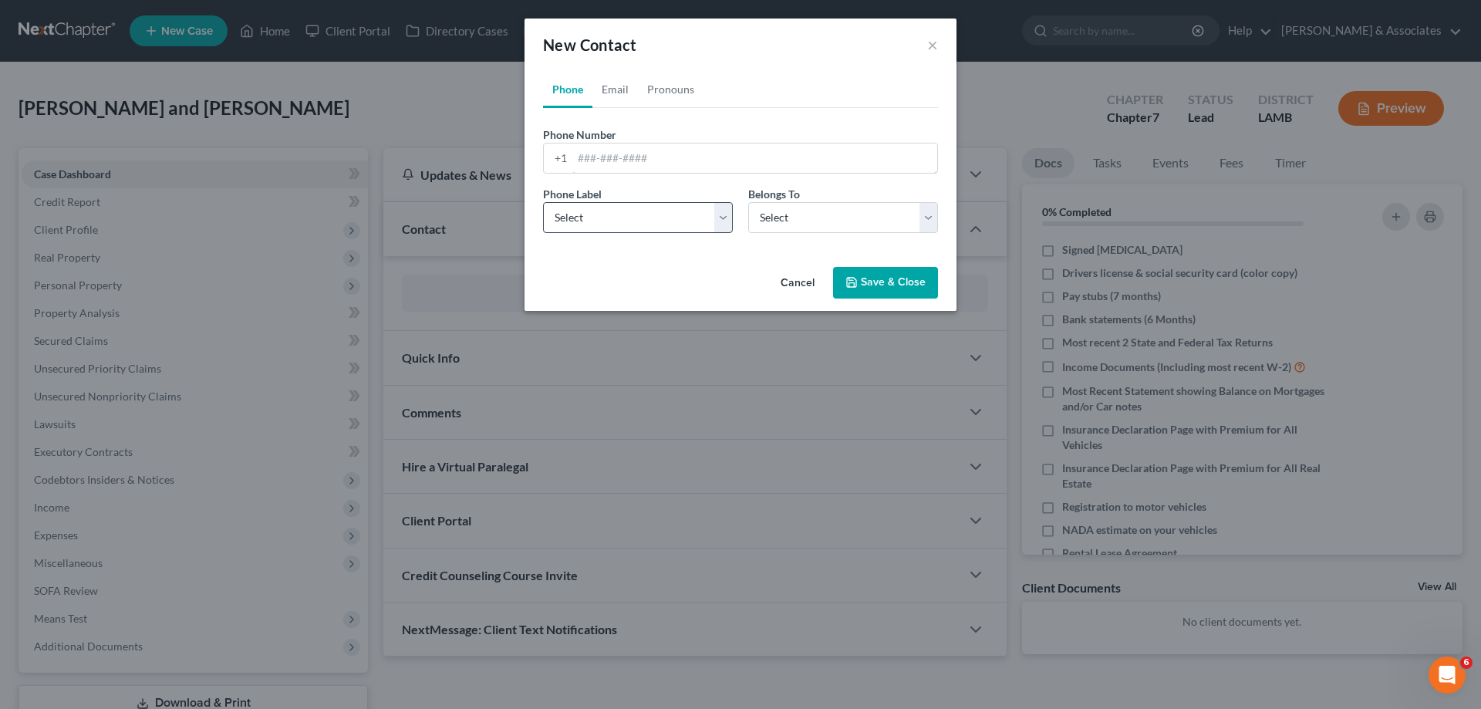
drag, startPoint x: 621, startPoint y: 164, endPoint x: 600, endPoint y: 206, distance: 47.3
click at [621, 164] on input "tel" at bounding box center [754, 157] width 365 height 29
paste input "[PHONE_NUMBER]"
type input "[PHONE_NUMBER]"
drag, startPoint x: 598, startPoint y: 221, endPoint x: 598, endPoint y: 232, distance: 10.8
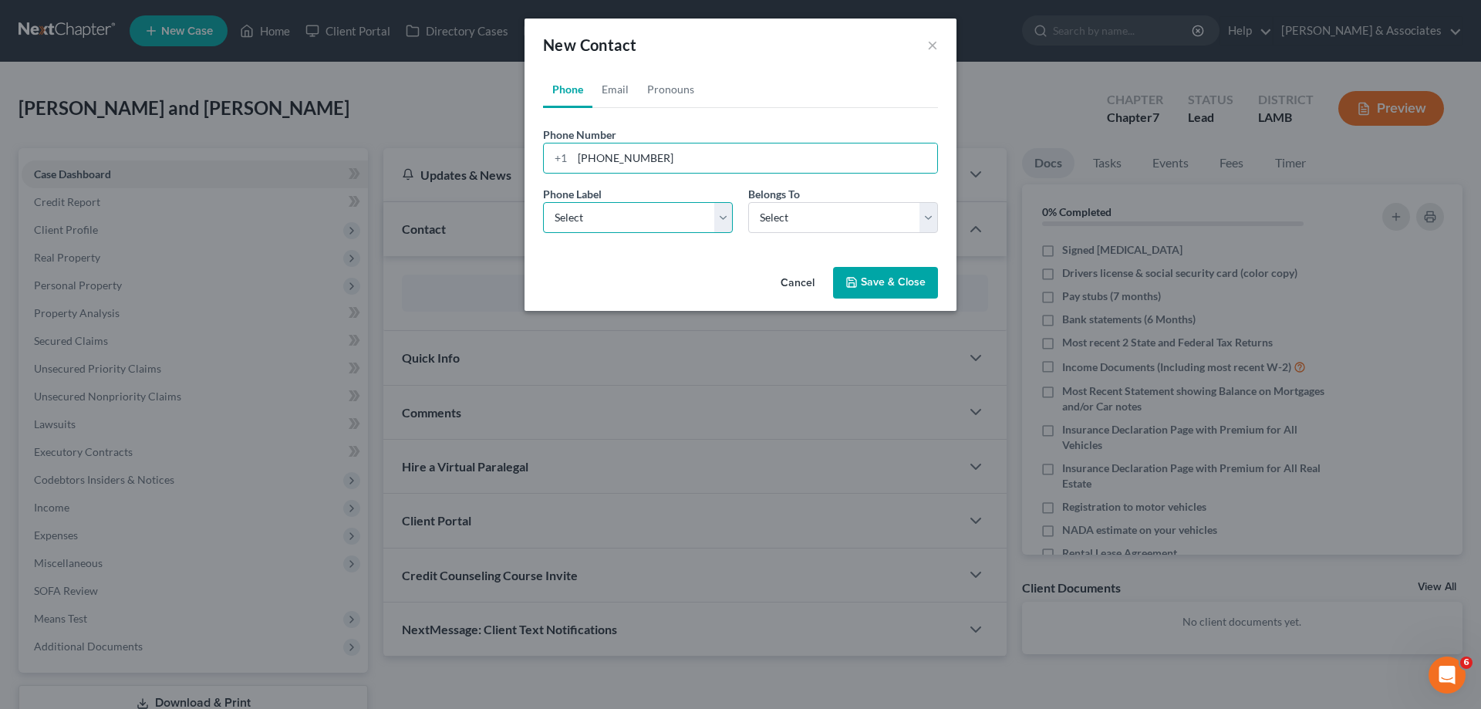
click at [598, 221] on select "Select Mobile Home Work Other" at bounding box center [638, 217] width 190 height 31
select select "0"
click at [543, 202] on select "Select Mobile Home Work Other" at bounding box center [638, 217] width 190 height 31
click at [799, 226] on select "Select Client Other" at bounding box center [843, 217] width 190 height 31
select select "0"
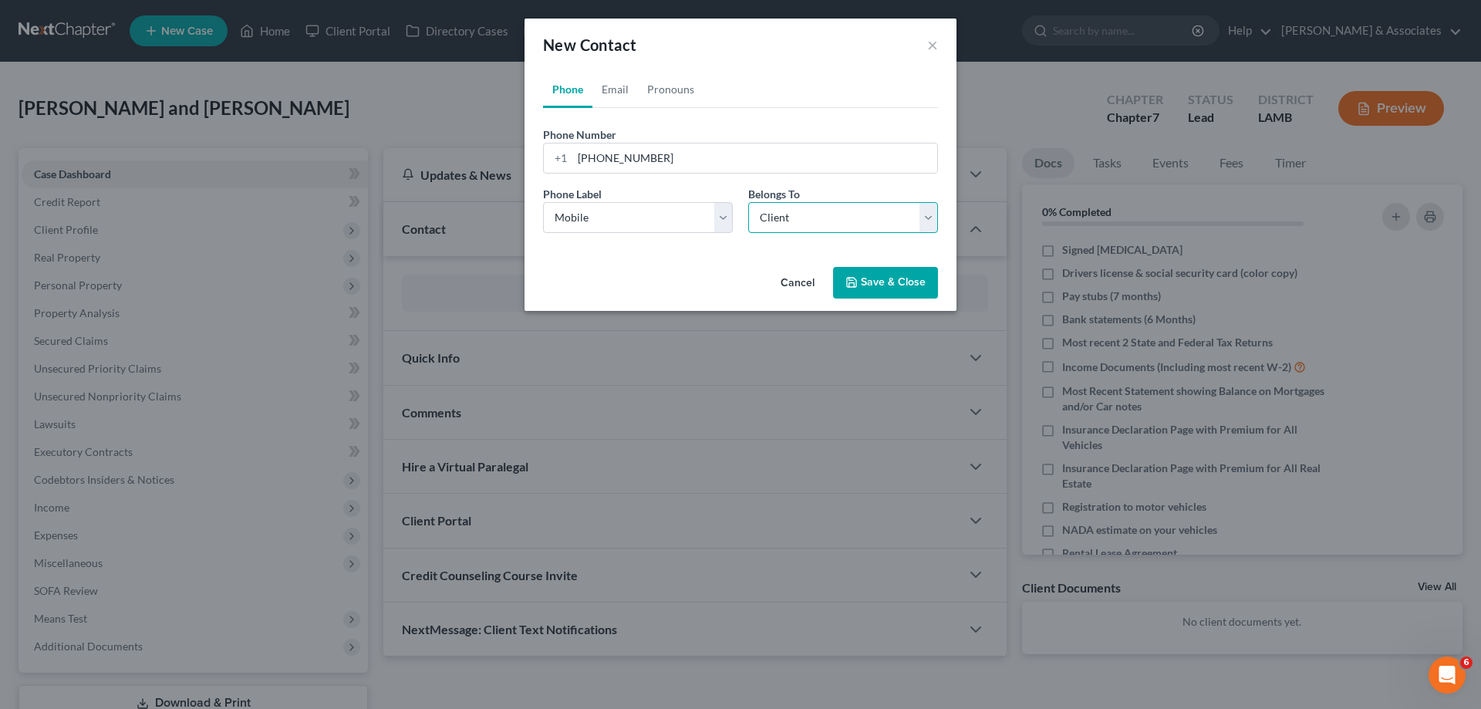
click at [748, 202] on select "Select Client Other" at bounding box center [843, 217] width 190 height 31
select select "0"
click at [621, 91] on link "Email" at bounding box center [615, 89] width 46 height 37
drag, startPoint x: 621, startPoint y: 157, endPoint x: 597, endPoint y: 221, distance: 68.4
click at [621, 157] on input "email" at bounding box center [754, 157] width 365 height 29
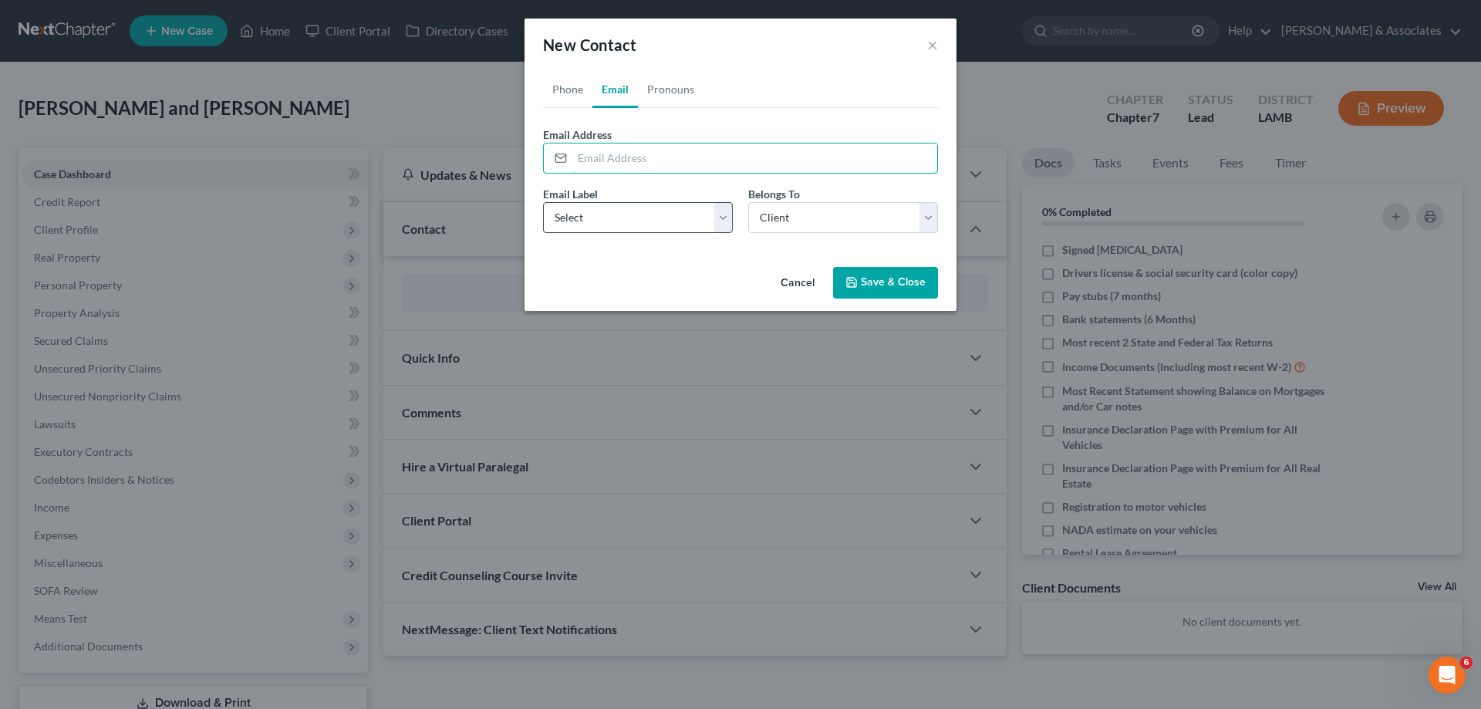
paste input "[PERSON_NAME][EMAIL_ADDRESS][PERSON_NAME][DOMAIN_NAME]"
type input "[PERSON_NAME][EMAIL_ADDRESS][PERSON_NAME][DOMAIN_NAME]"
click at [598, 236] on div "Email Label Select Home Work Other Belongs To * Select Client Other" at bounding box center [740, 215] width 410 height 59
click at [603, 225] on select "Select Home Work Other" at bounding box center [638, 217] width 190 height 31
select select "0"
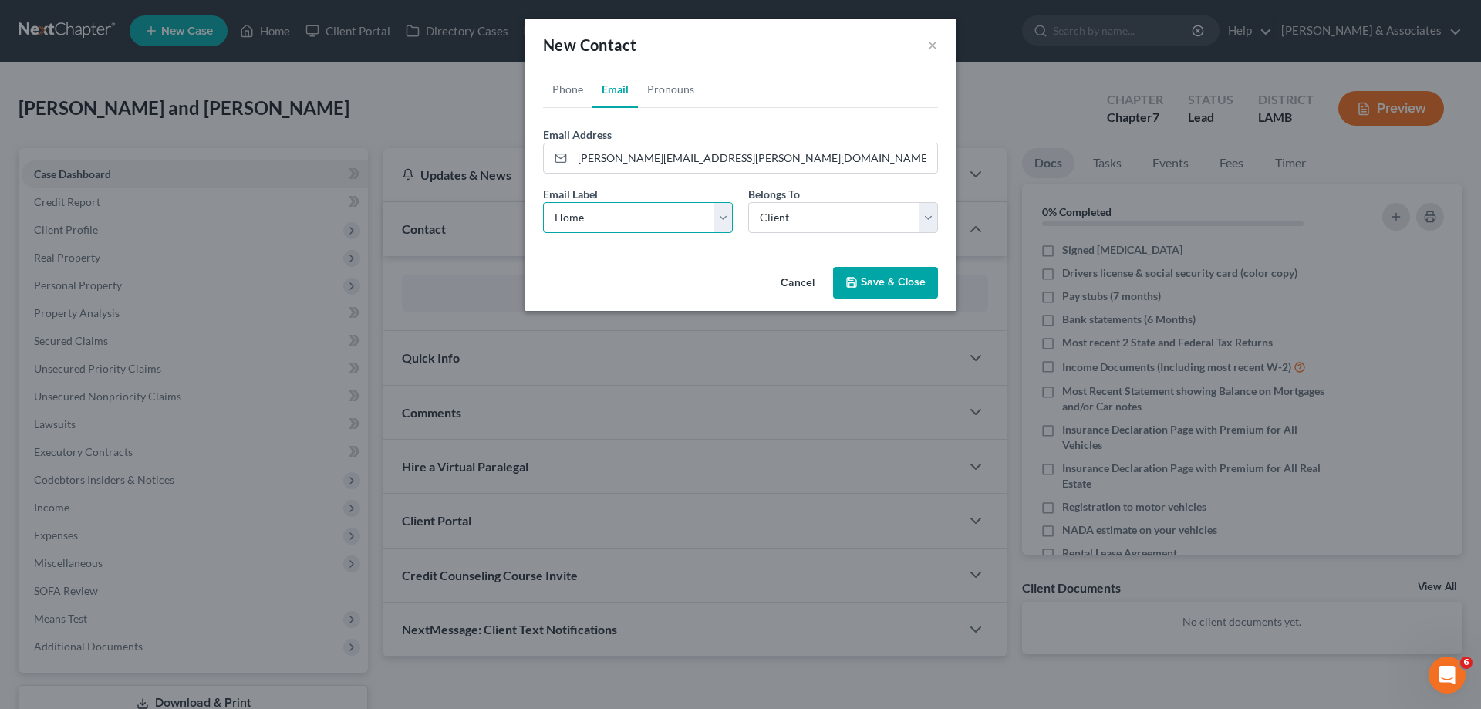
click at [543, 202] on select "Select Home Work Other" at bounding box center [638, 217] width 190 height 31
click at [825, 216] on select "Select Client Other" at bounding box center [843, 217] width 190 height 31
click at [825, 218] on select "Select Client Other" at bounding box center [843, 217] width 190 height 31
click at [867, 276] on button "Save & Close" at bounding box center [885, 283] width 105 height 32
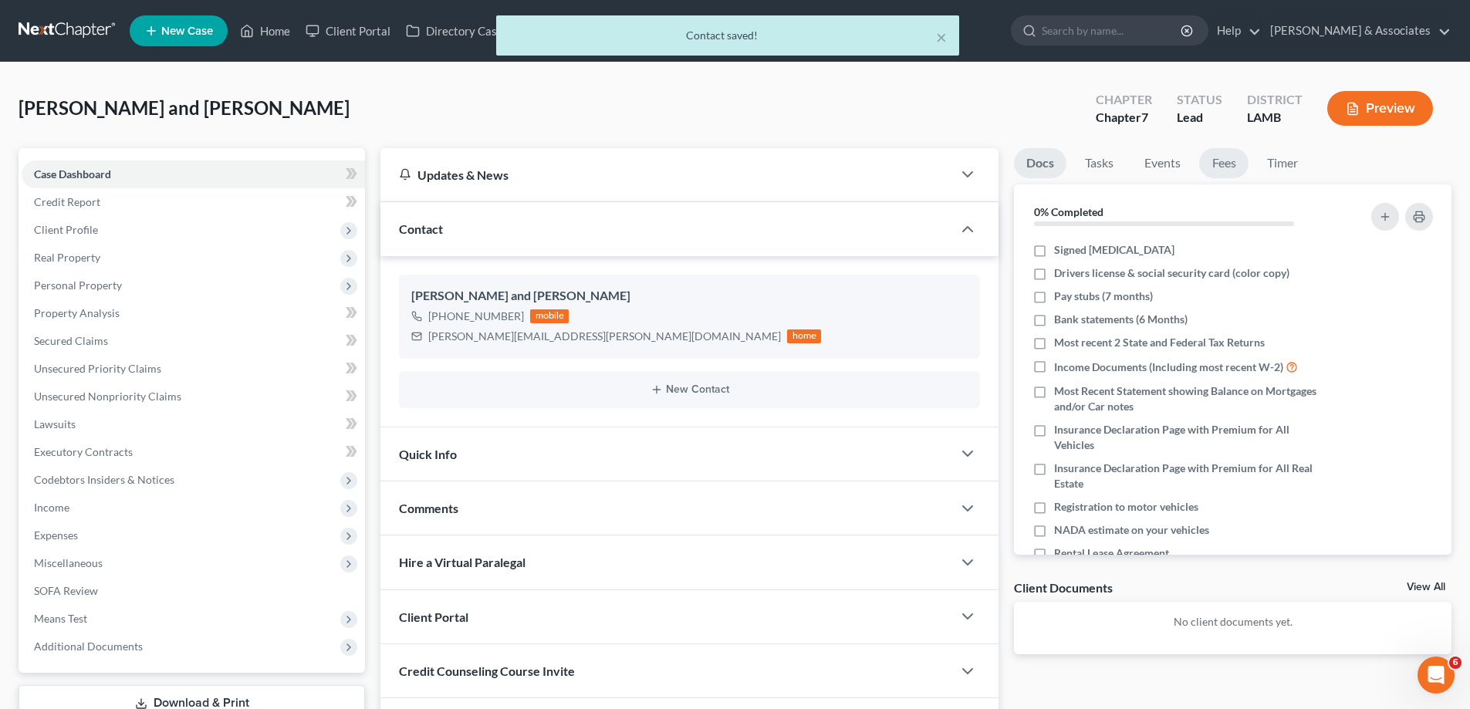
click at [1211, 165] on link "Fees" at bounding box center [1223, 163] width 49 height 30
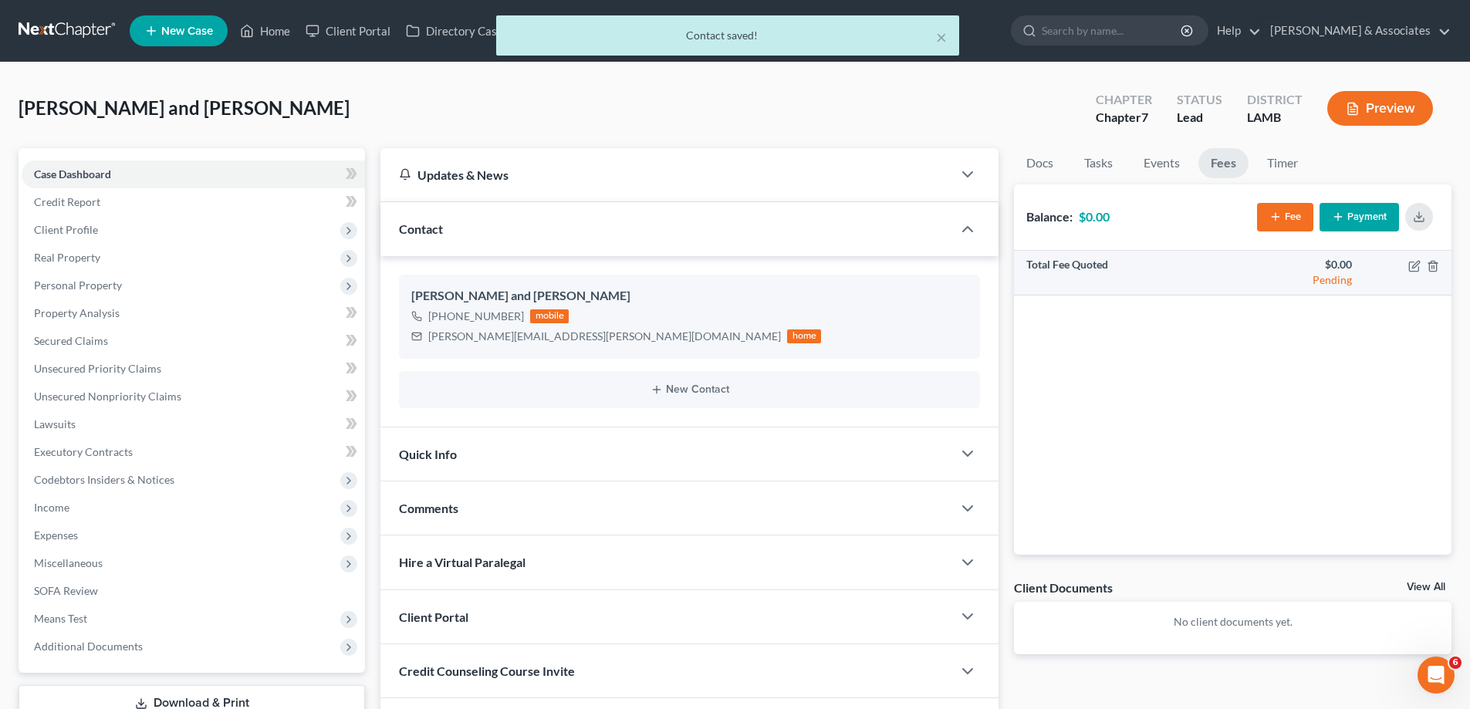
click at [1409, 273] on td at bounding box center [1407, 273] width 87 height 45
click at [1409, 266] on icon "button" at bounding box center [1413, 266] width 9 height 9
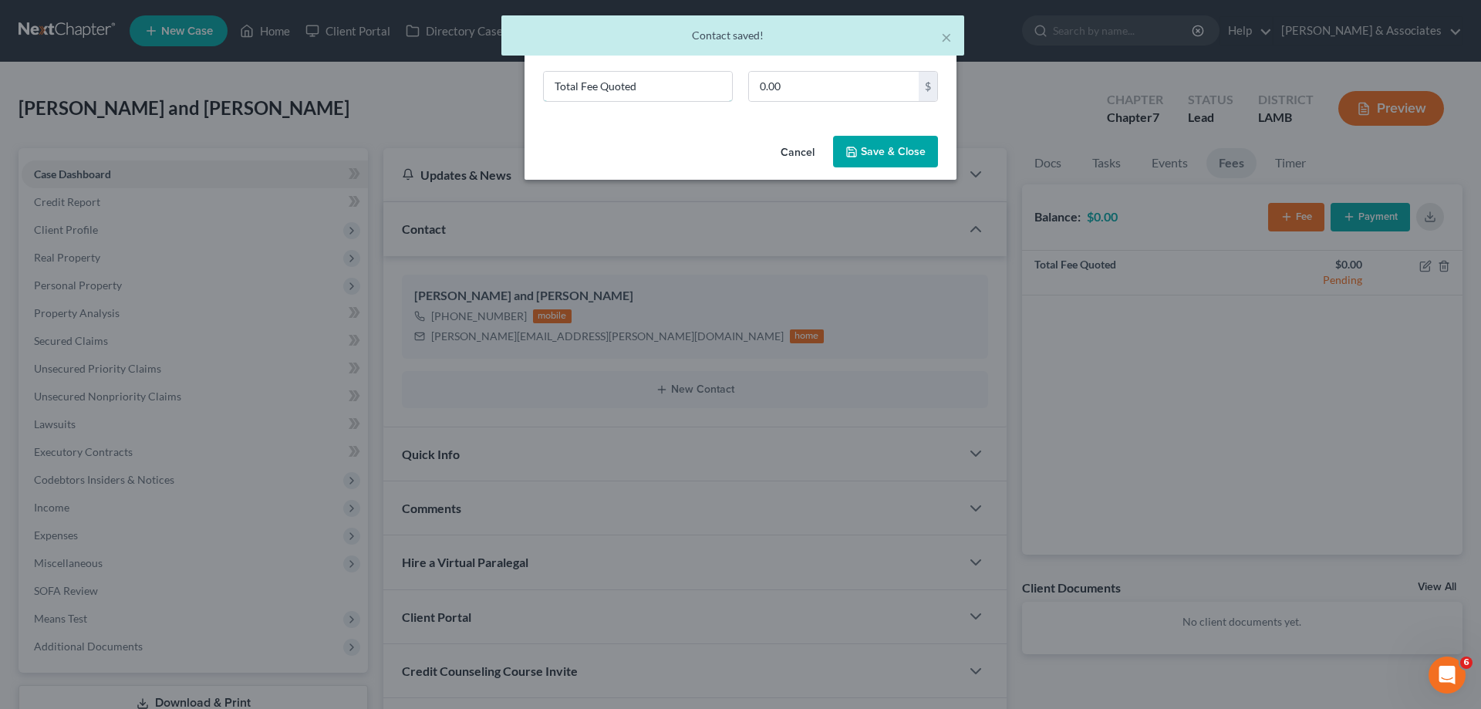
drag, startPoint x: 674, startPoint y: 95, endPoint x: 197, endPoint y: 45, distance: 479.4
click at [331, 73] on div "New Fee Edit Fee × Total Fee Quoted 0.00 $ Cancel Save & Close" at bounding box center [740, 354] width 1481 height 709
type input "ch 7"
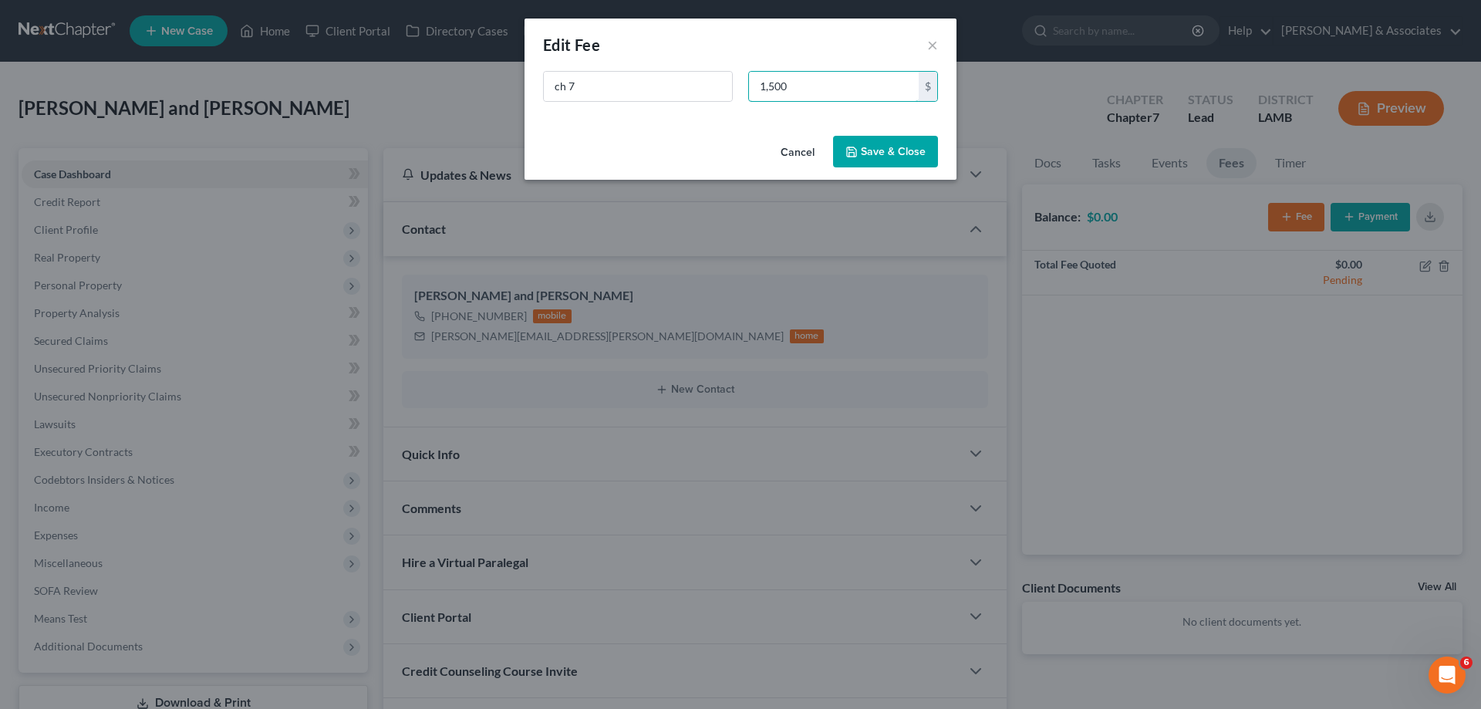
type input "1,500"
click at [893, 148] on button "Save & Close" at bounding box center [885, 152] width 105 height 32
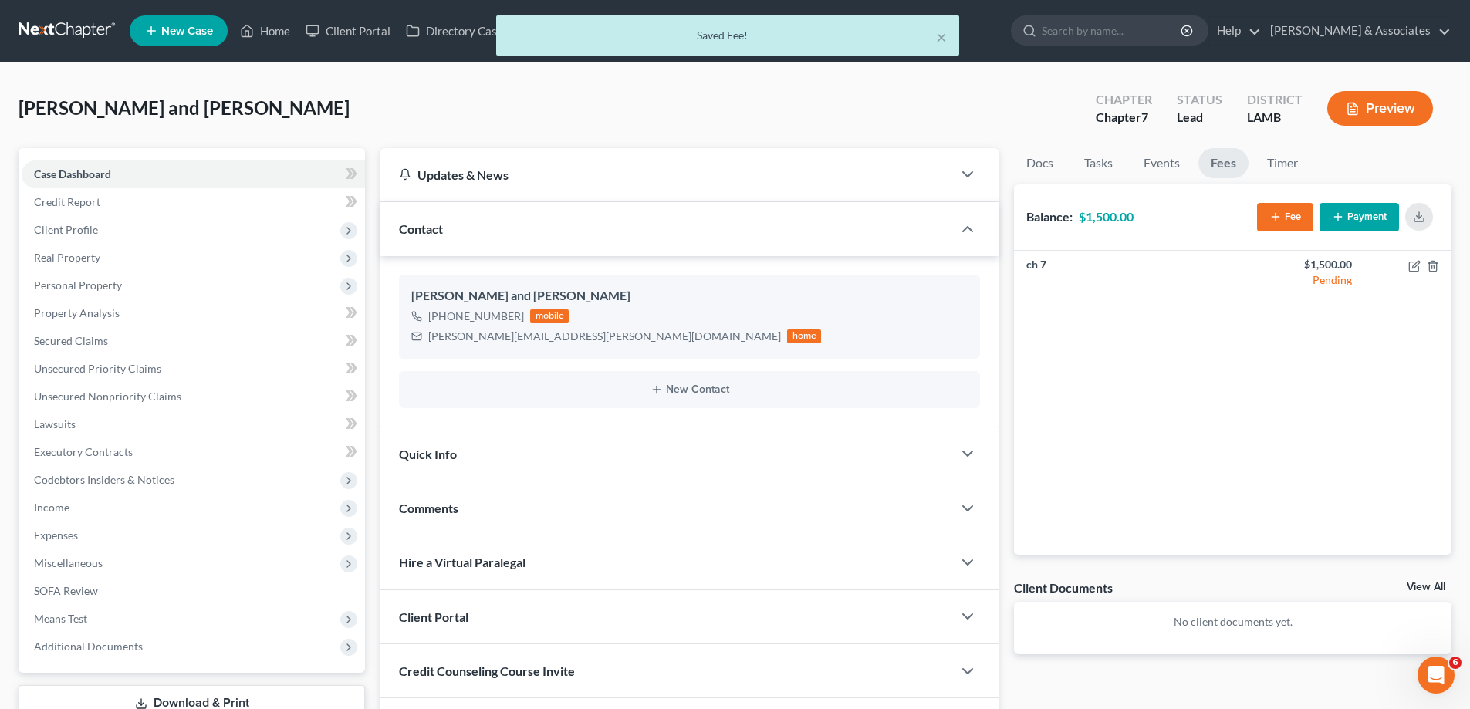
click at [1429, 588] on link "View All" at bounding box center [1425, 587] width 39 height 11
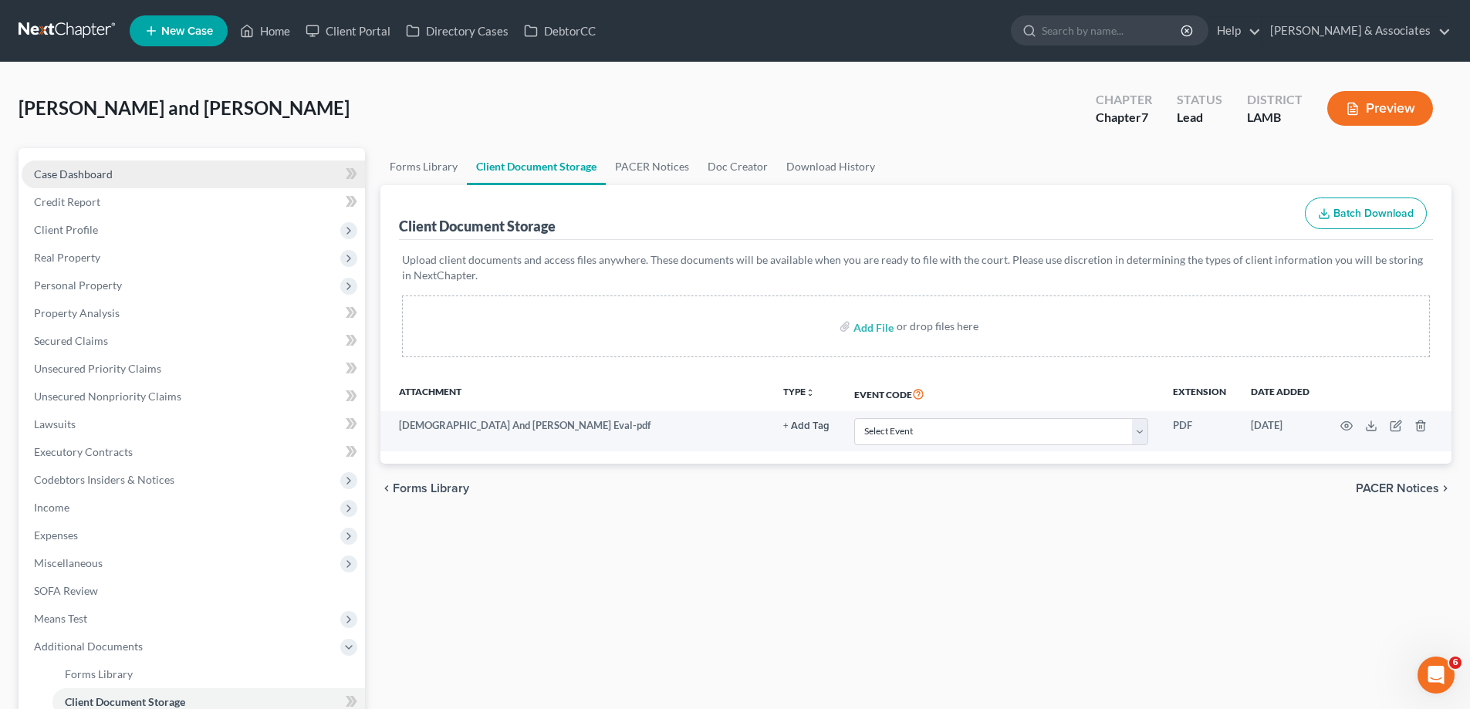
click at [86, 180] on span "Case Dashboard" at bounding box center [73, 173] width 79 height 13
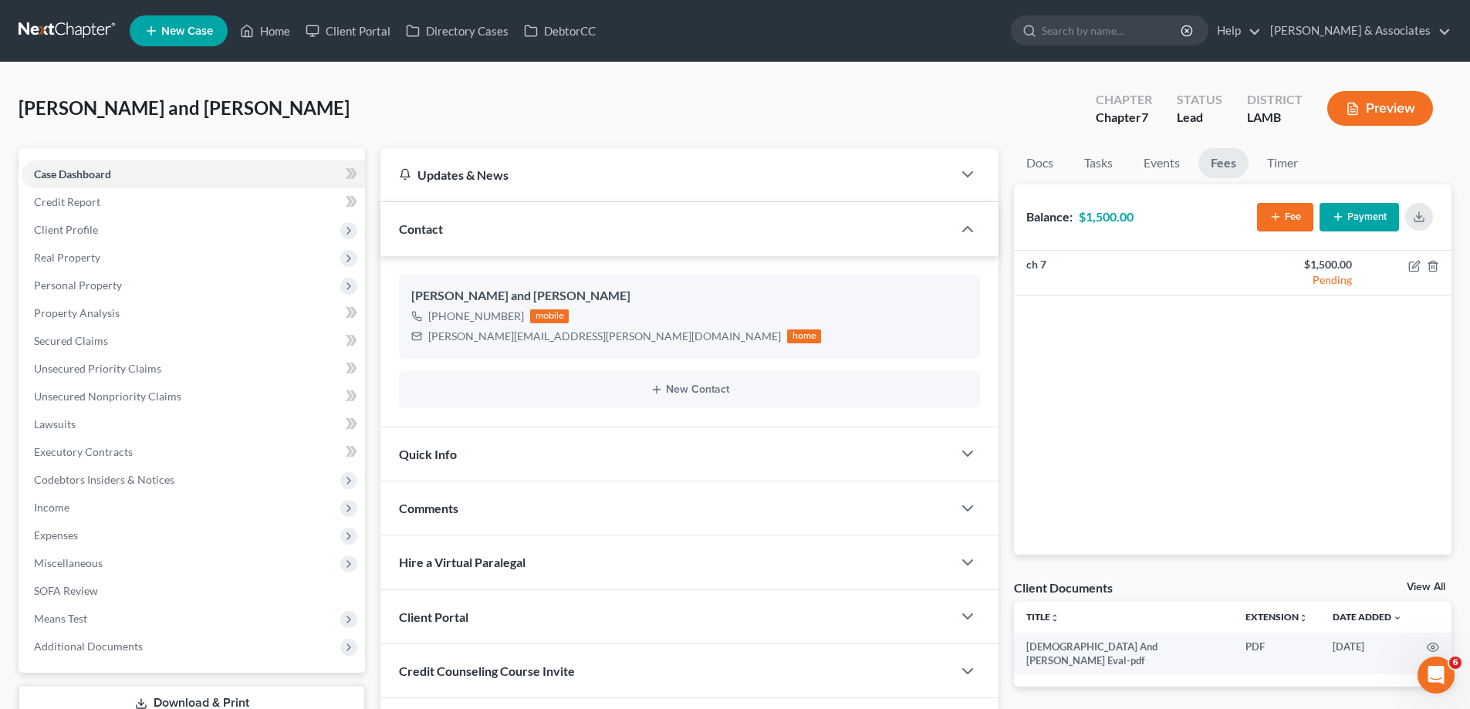
click at [532, 493] on div "Comments" at bounding box center [666, 507] width 572 height 53
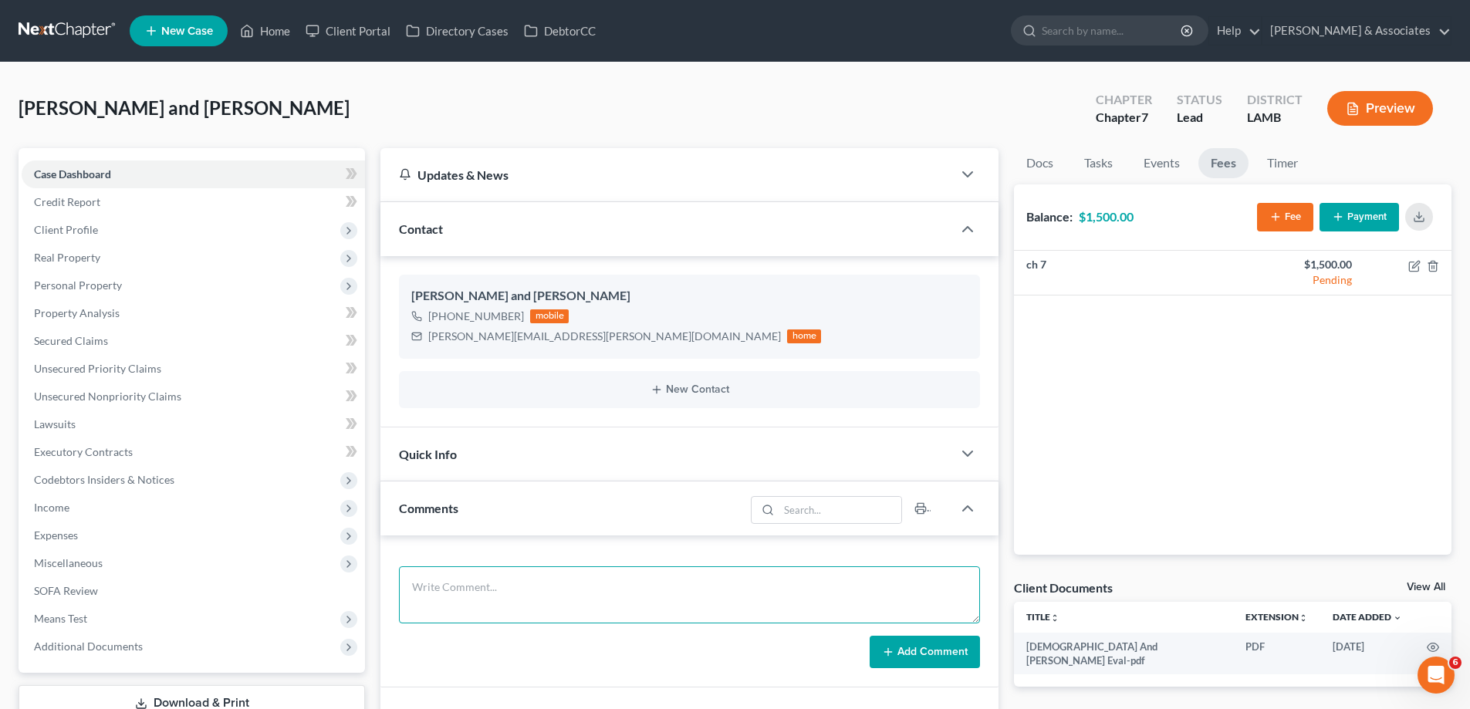
drag, startPoint x: 569, startPoint y: 605, endPoint x: 833, endPoint y: 630, distance: 265.8
click at [569, 604] on textarea at bounding box center [689, 594] width 581 height 57
paste textarea "did eval with [PERSON_NAME] 91000 on trailer, 19335 on explorer 63000 In [PERSO…"
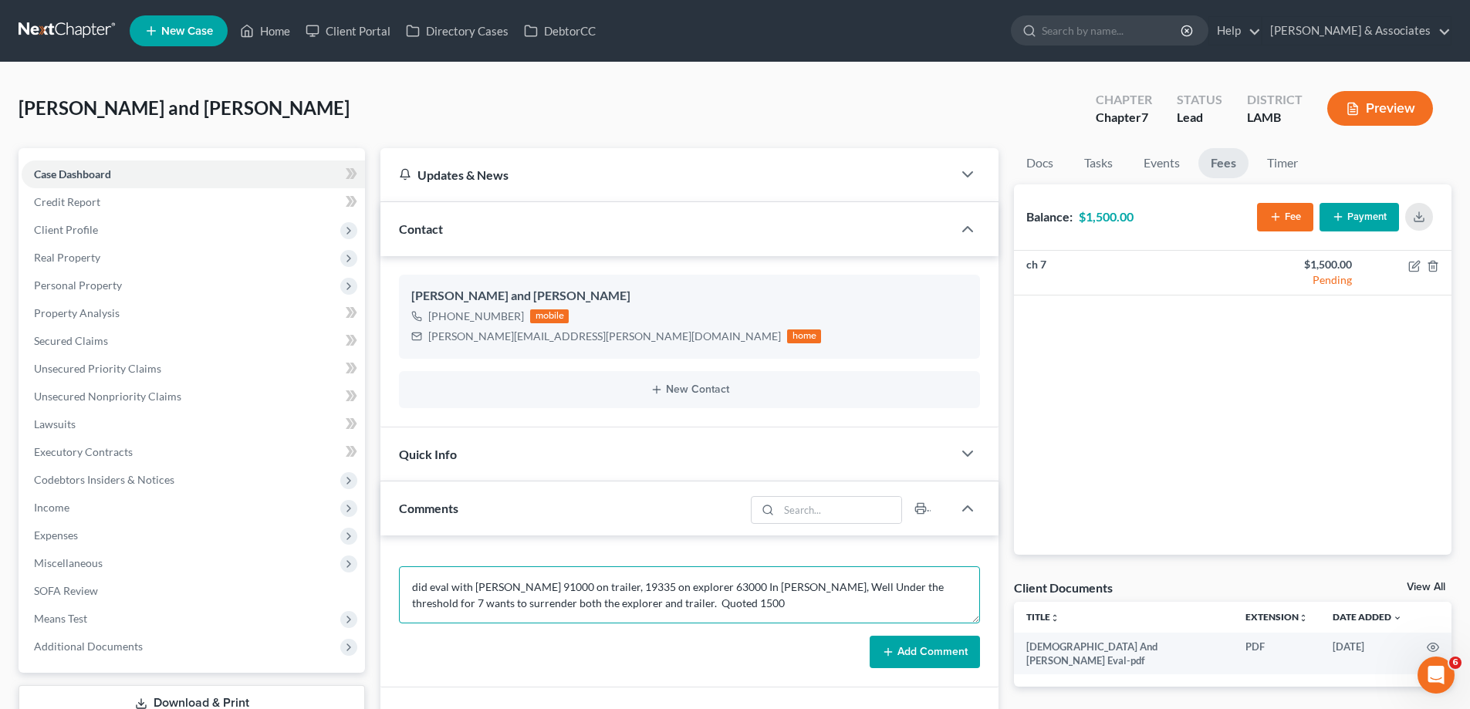
type textarea "did eval with [PERSON_NAME] 91000 on trailer, 19335 on explorer 63000 In [PERSO…"
click at [915, 655] on button "Add Comment" at bounding box center [924, 652] width 110 height 32
